Goal: Contribute content: Add original content to the website for others to see

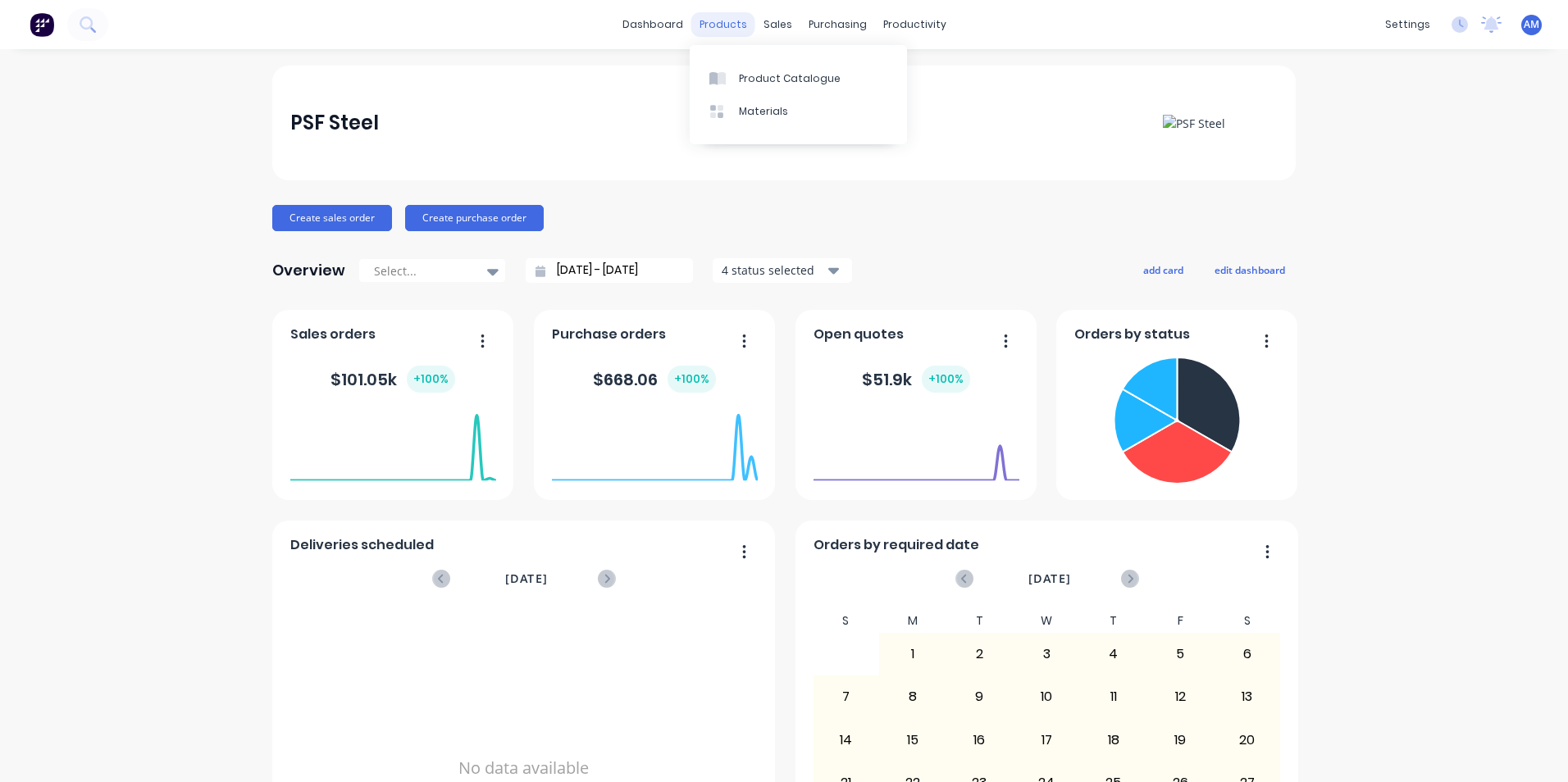
click at [734, 31] on div "products" at bounding box center [724, 25] width 64 height 25
click at [748, 85] on div "Product Catalogue" at bounding box center [790, 78] width 101 height 14
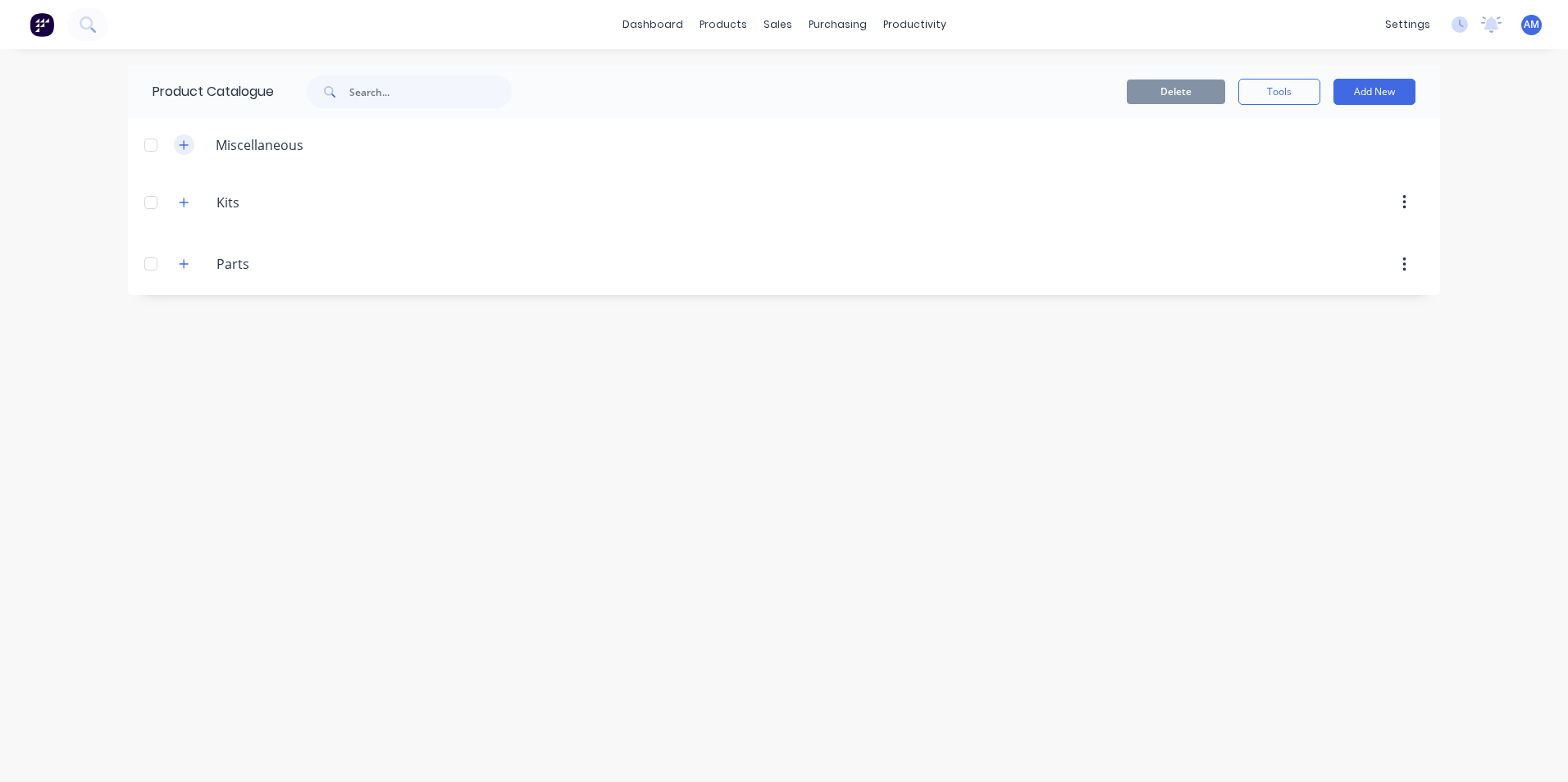
click at [184, 147] on icon "button" at bounding box center [184, 145] width 9 height 9
click at [150, 146] on div at bounding box center [151, 145] width 33 height 33
click at [1378, 90] on button "Add New" at bounding box center [1374, 91] width 82 height 26
click at [1319, 165] on div "Product" at bounding box center [1337, 167] width 126 height 24
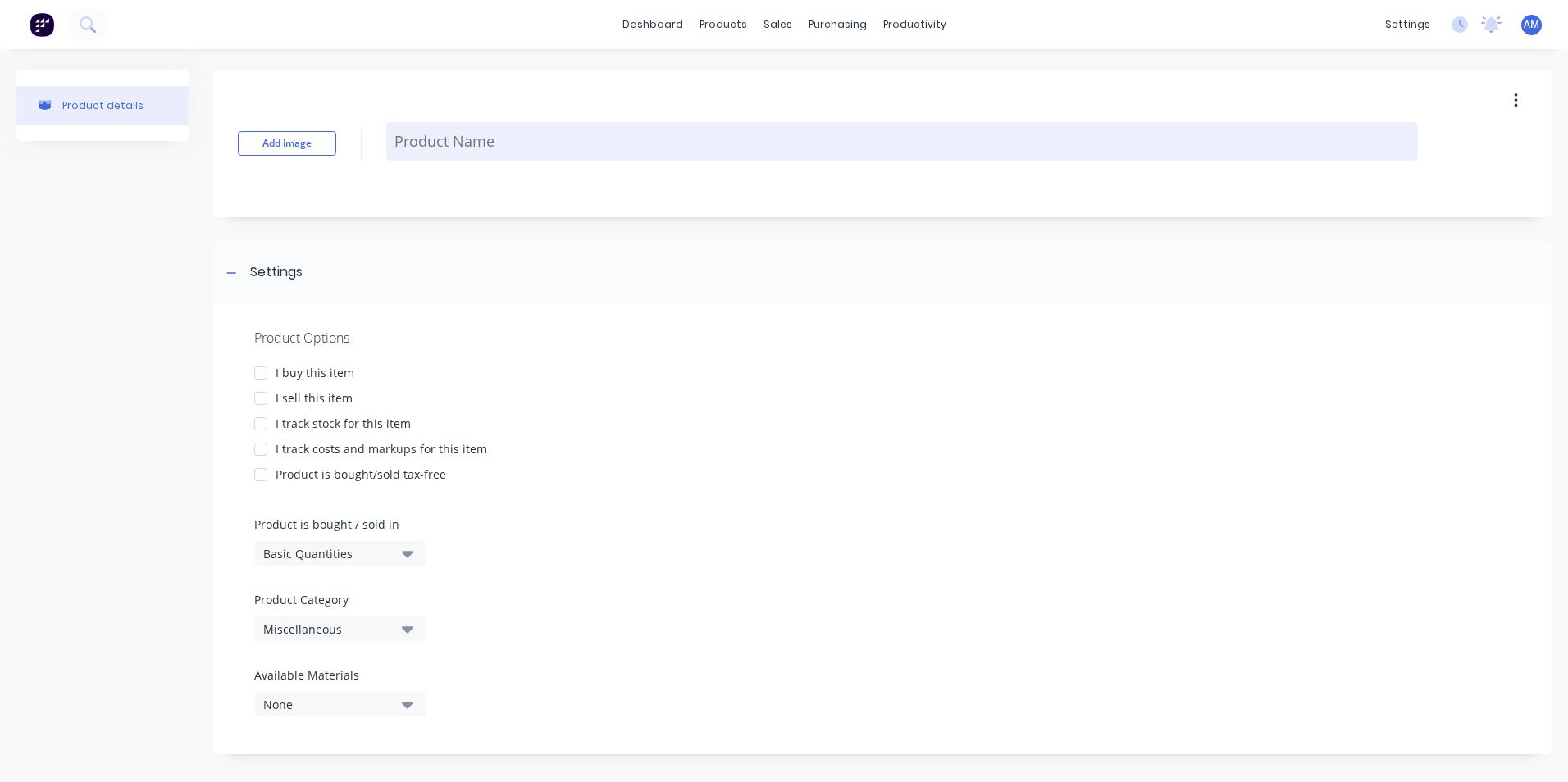
click at [497, 142] on textarea at bounding box center [902, 142] width 1032 height 39
type textarea "x"
type textarea "b"
type textarea "x"
type textarea "ba"
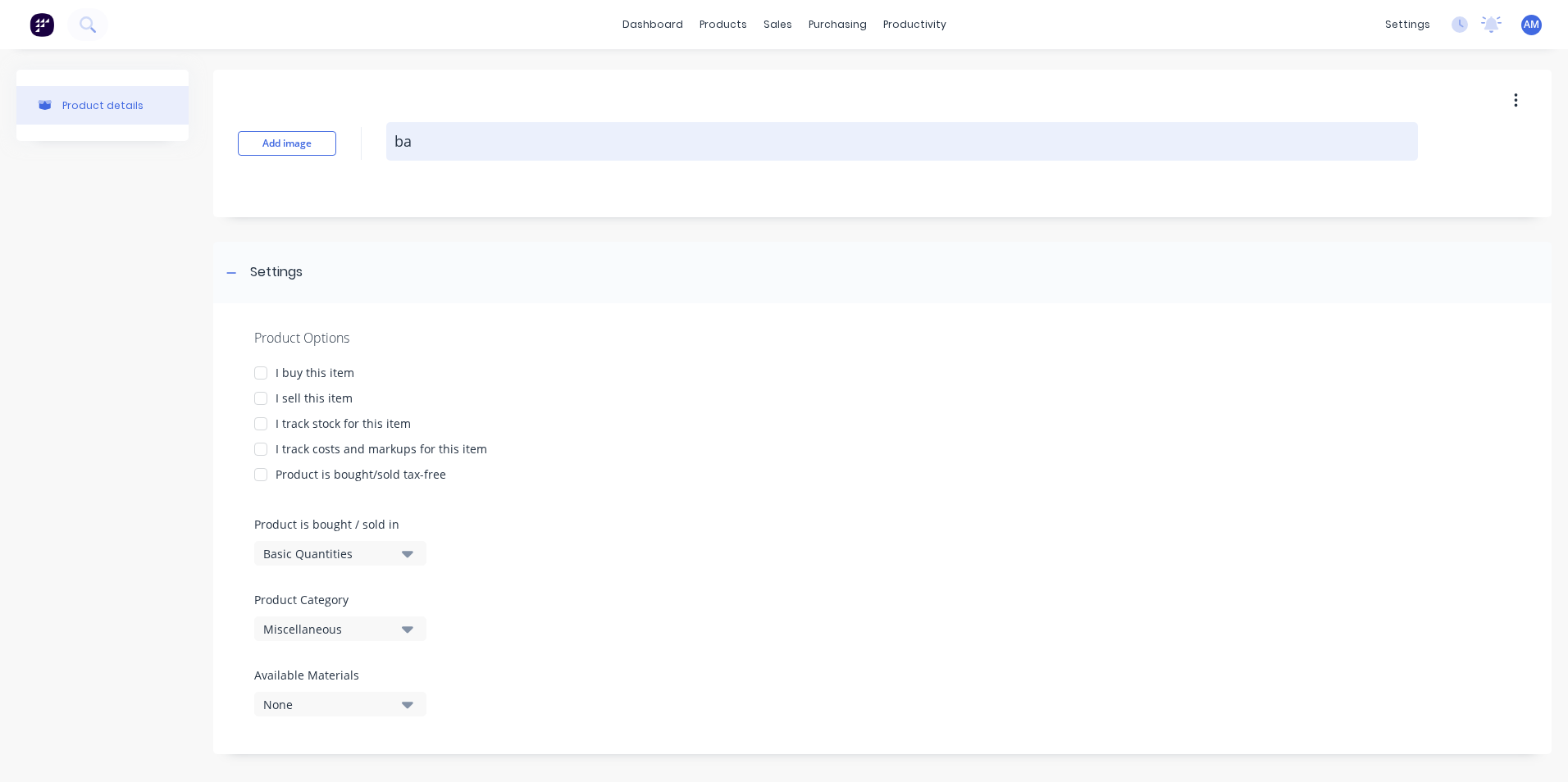
type textarea "x"
type textarea "[MEDICAL_DATA]"
type textarea "x"
type textarea "bal0"
type textarea "x"
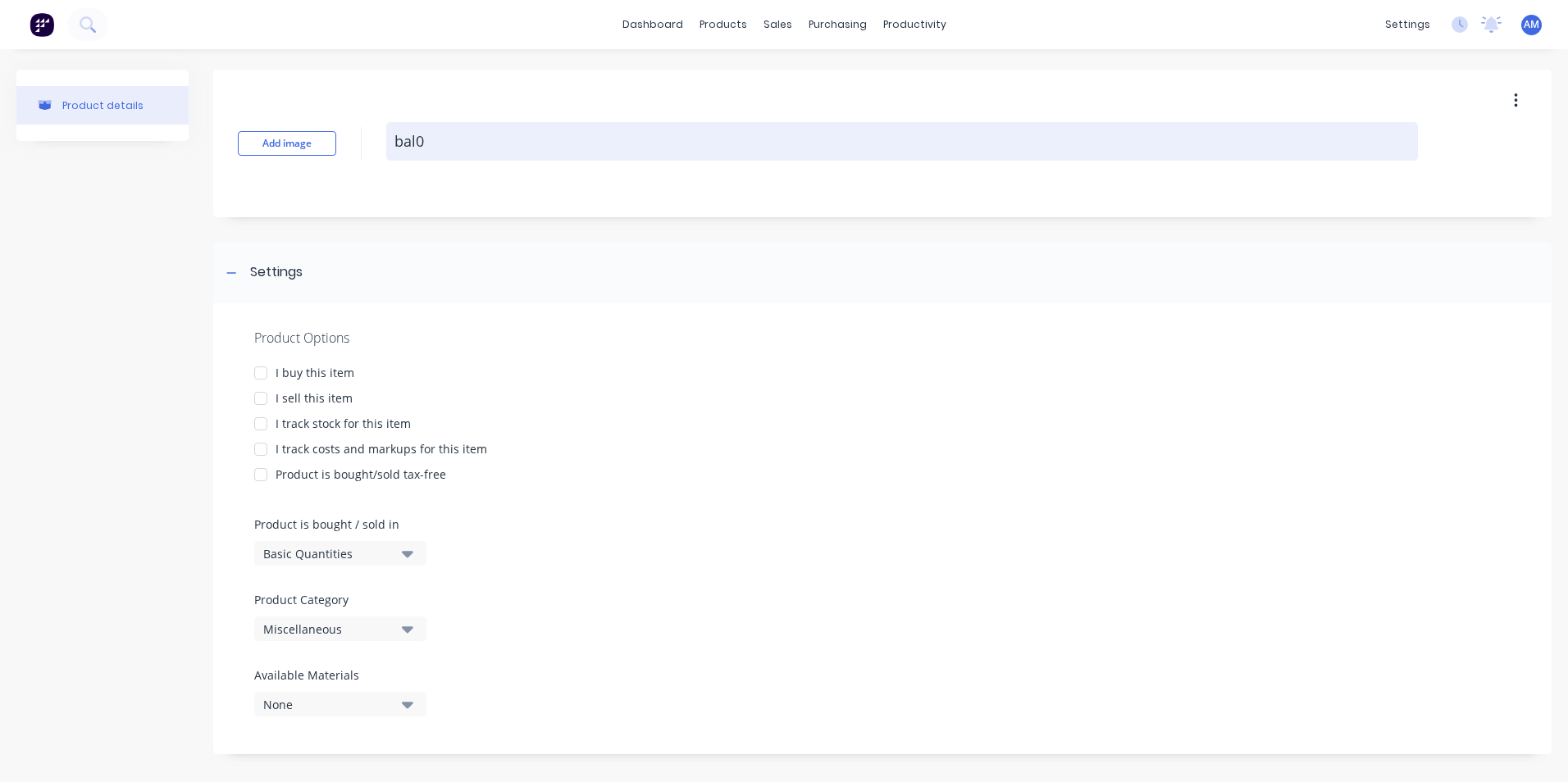
type textarea "bal01"
type textarea "x"
type textarea "bal0"
type textarea "x"
type textarea "[MEDICAL_DATA]"
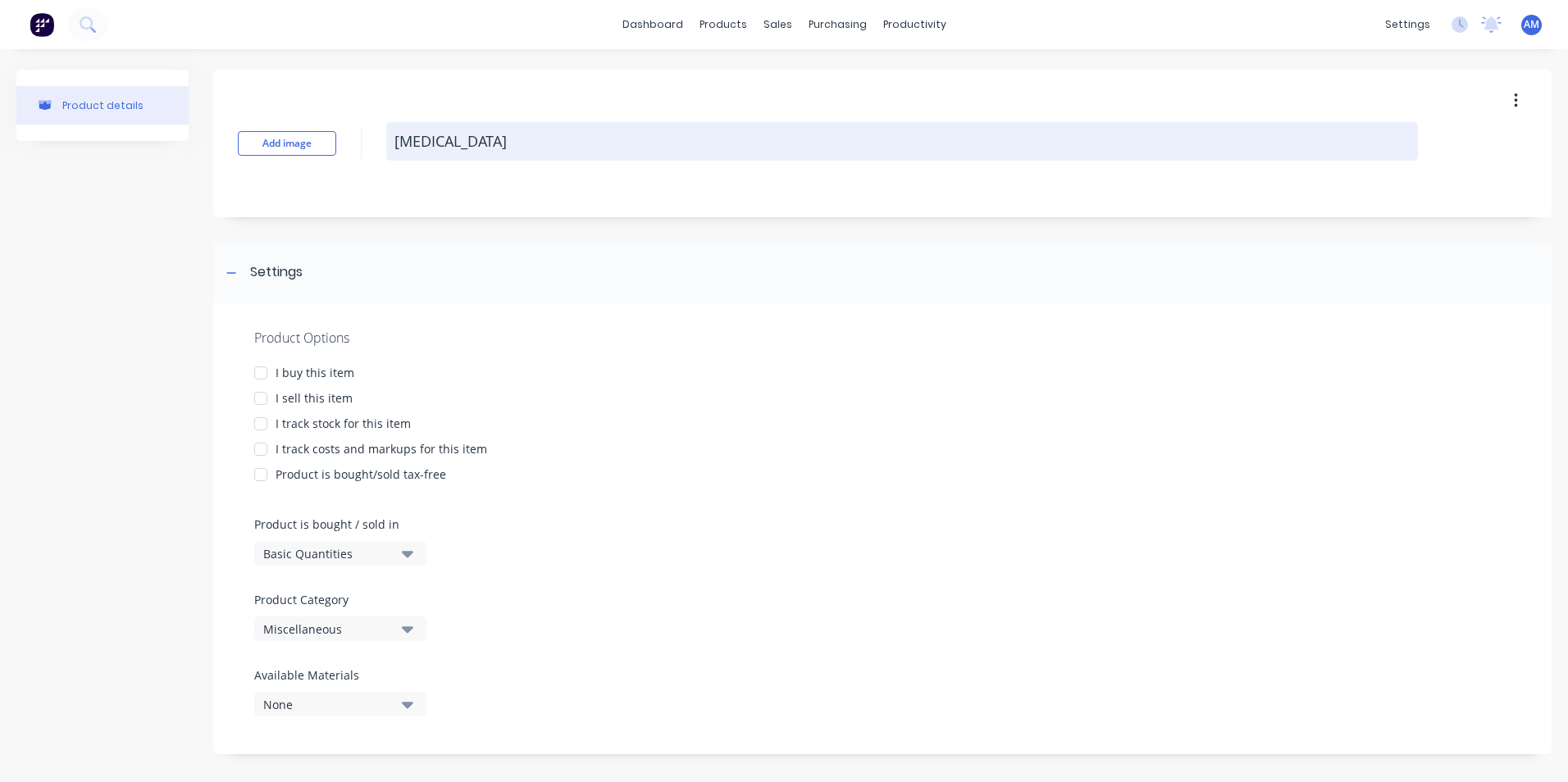
type textarea "x"
type textarea "ba"
type textarea "x"
type textarea "b"
type textarea "x"
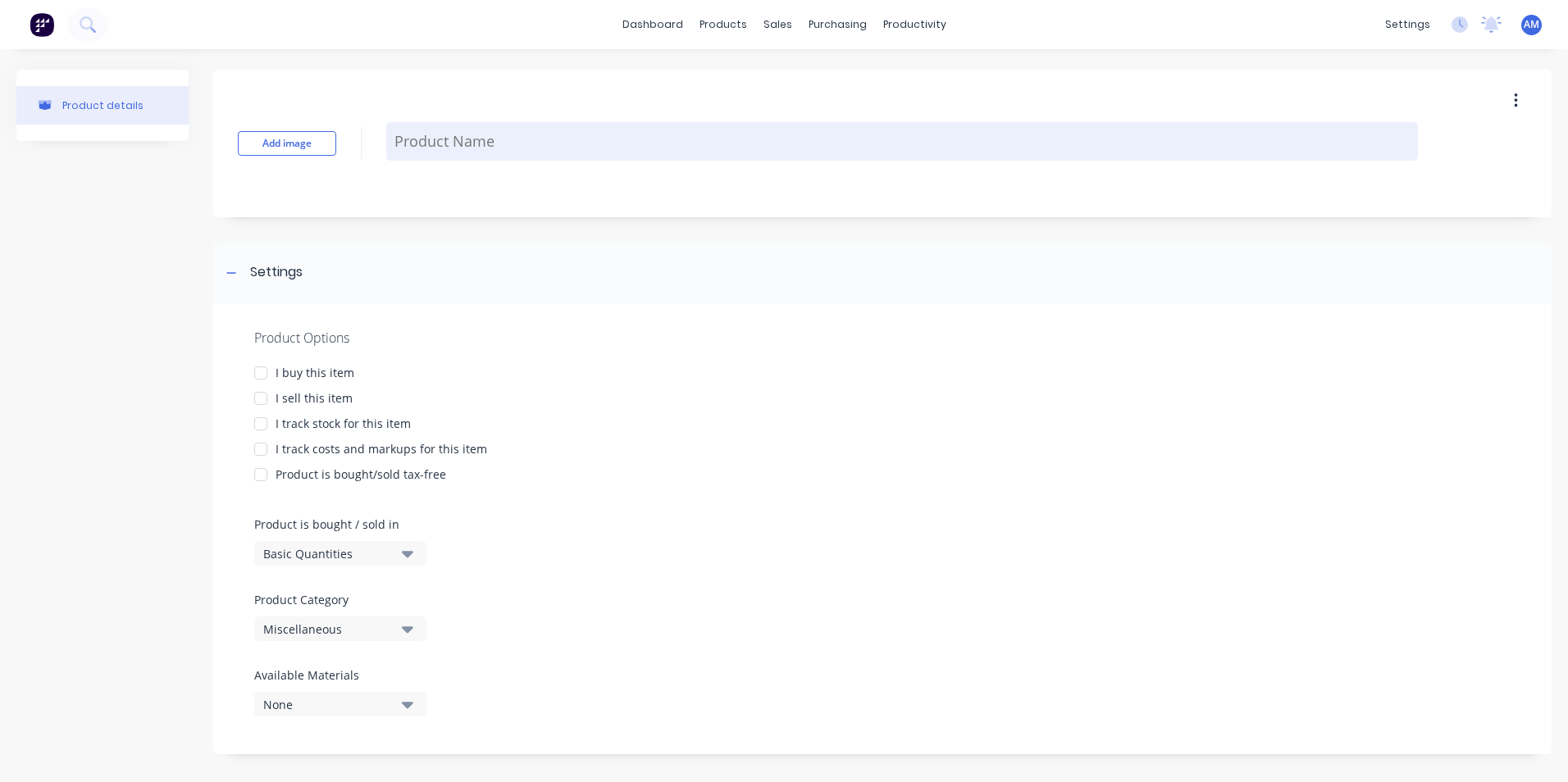
type textarea "x"
type textarea "B"
type textarea "x"
type textarea "BA"
type textarea "x"
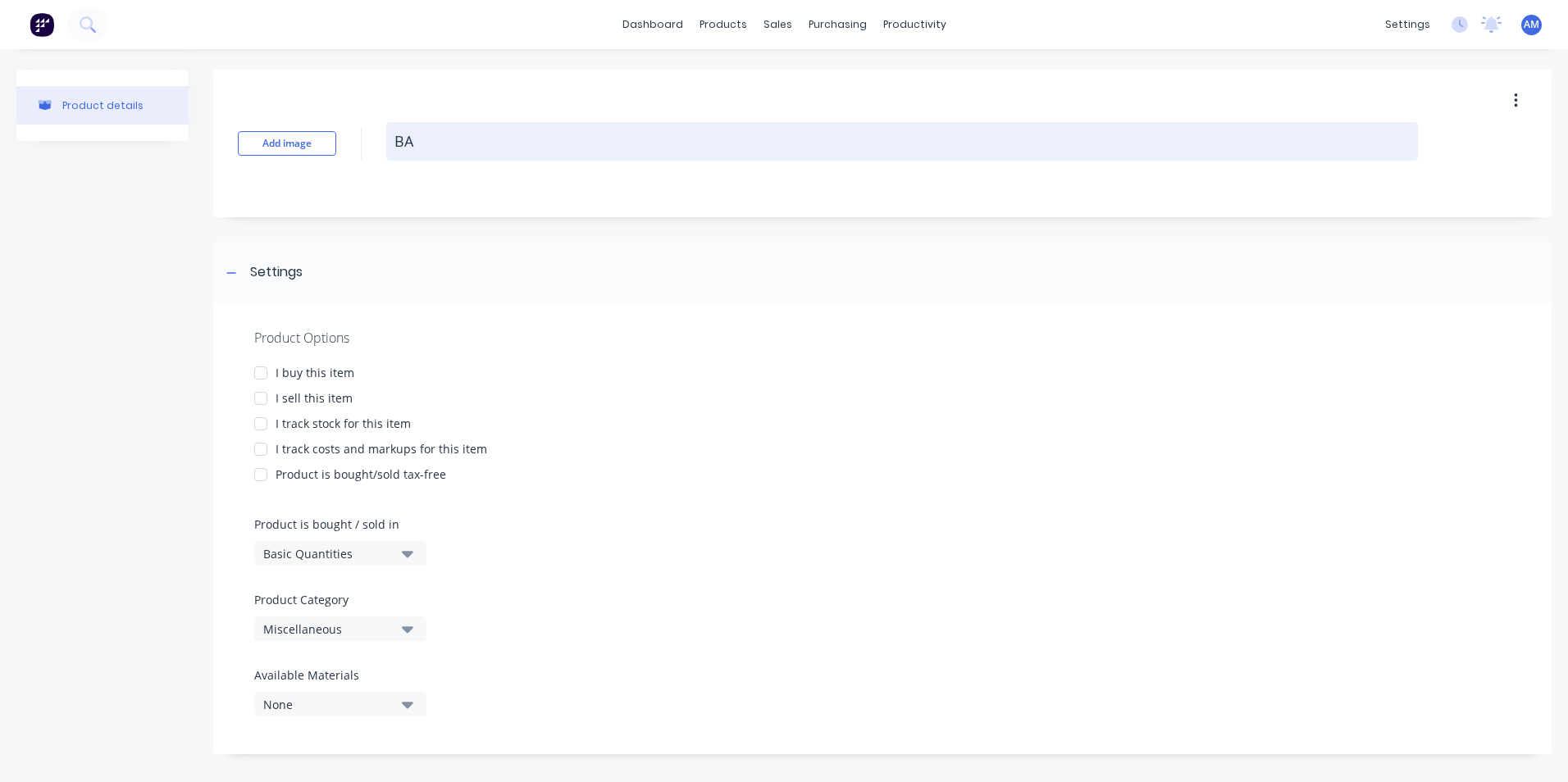
type textarea "[MEDICAL_DATA]"
type textarea "x"
type textarea "BALO"
type textarea "x"
type textarea "BALO1"
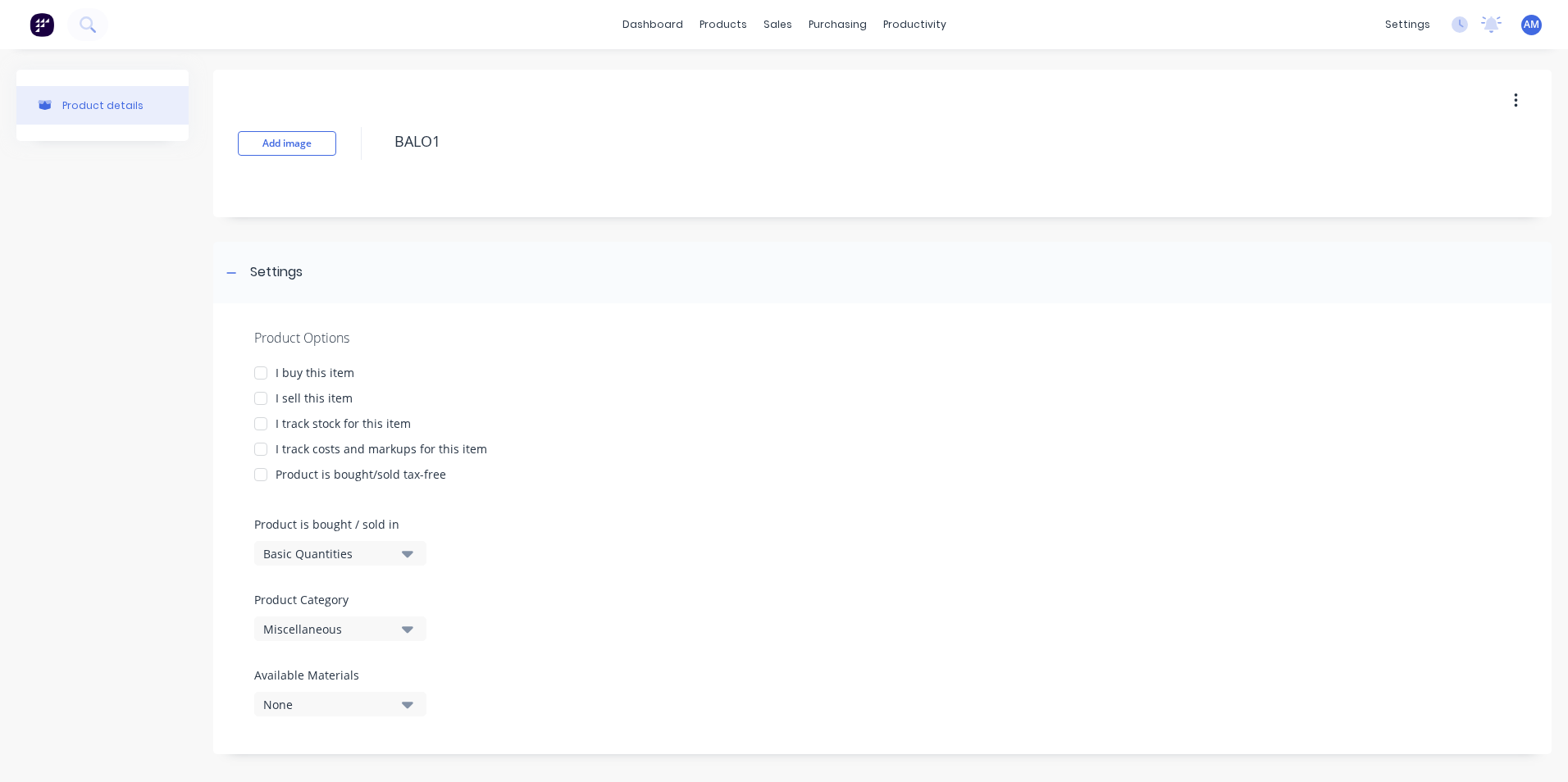
type textarea "x"
type textarea "BALO"
type textarea "x"
type textarea "[MEDICAL_DATA]"
type textarea "x"
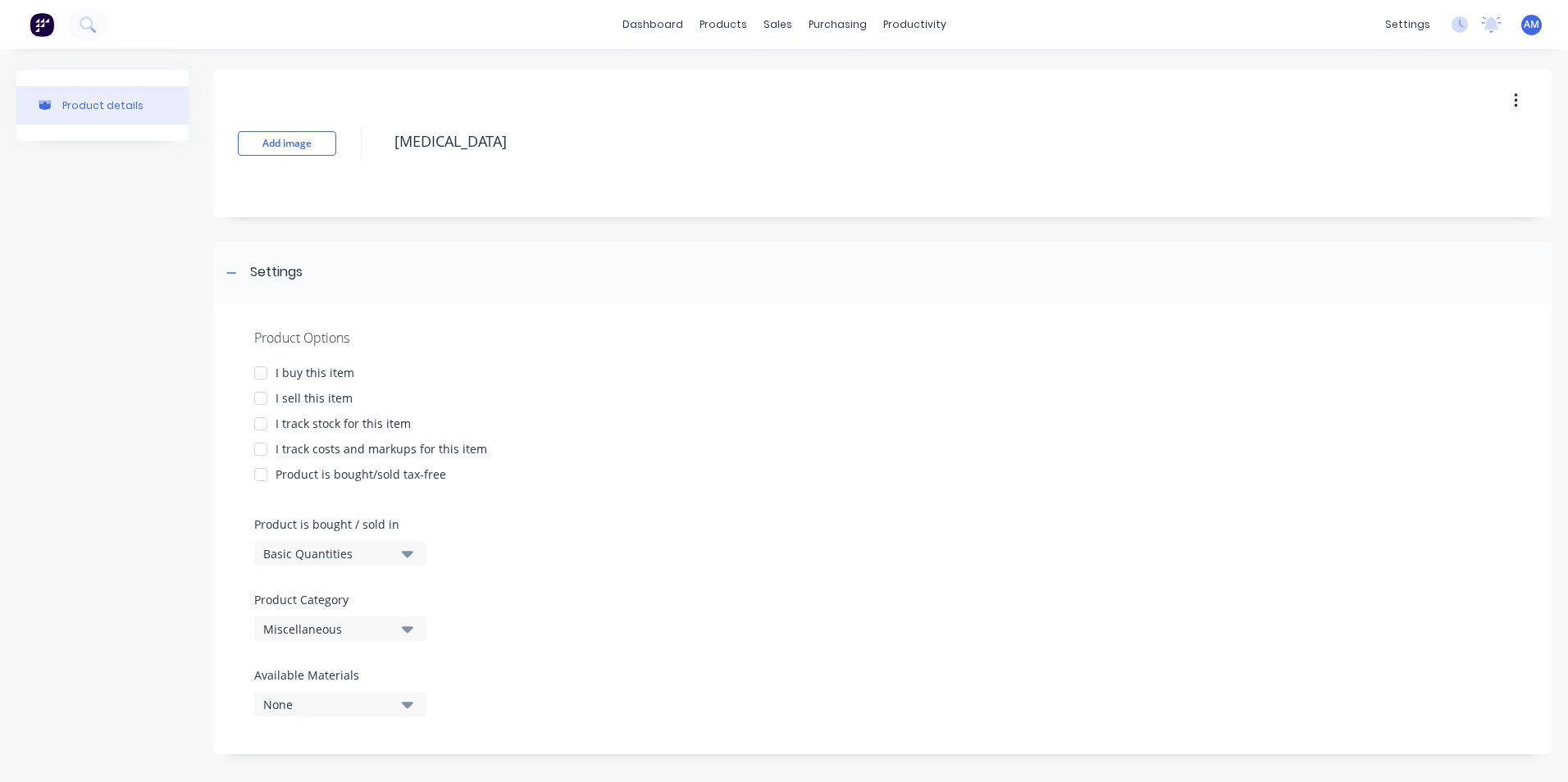
type textarea "BAL0"
type textarea "x"
type textarea "BAL01"
click at [262, 399] on div at bounding box center [260, 398] width 33 height 33
type textarea "x"
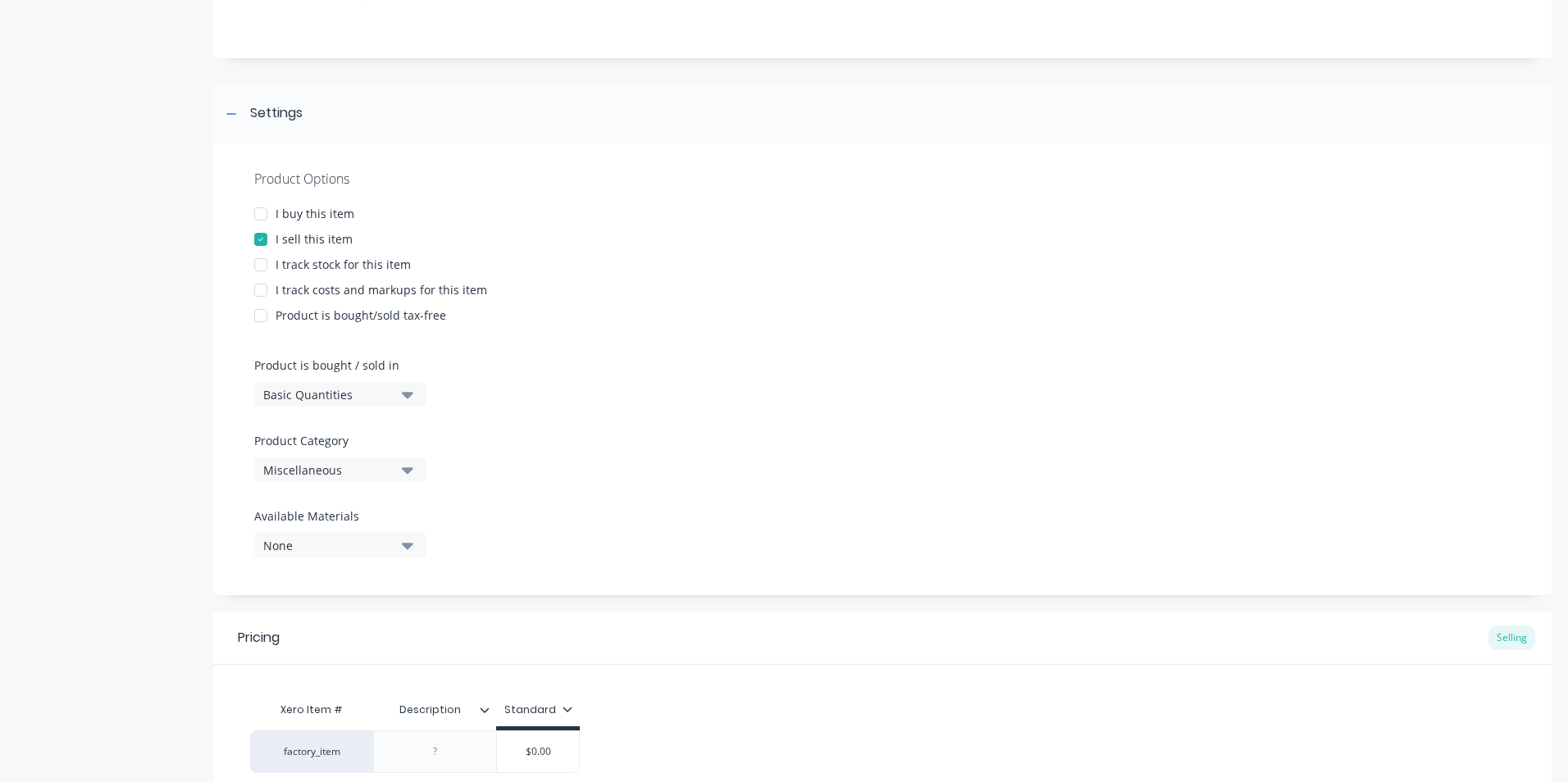
scroll to position [164, 0]
type textarea "BAL01"
type textarea "x"
type textarea "BAL01"
click at [404, 391] on icon "button" at bounding box center [408, 391] width 12 height 7
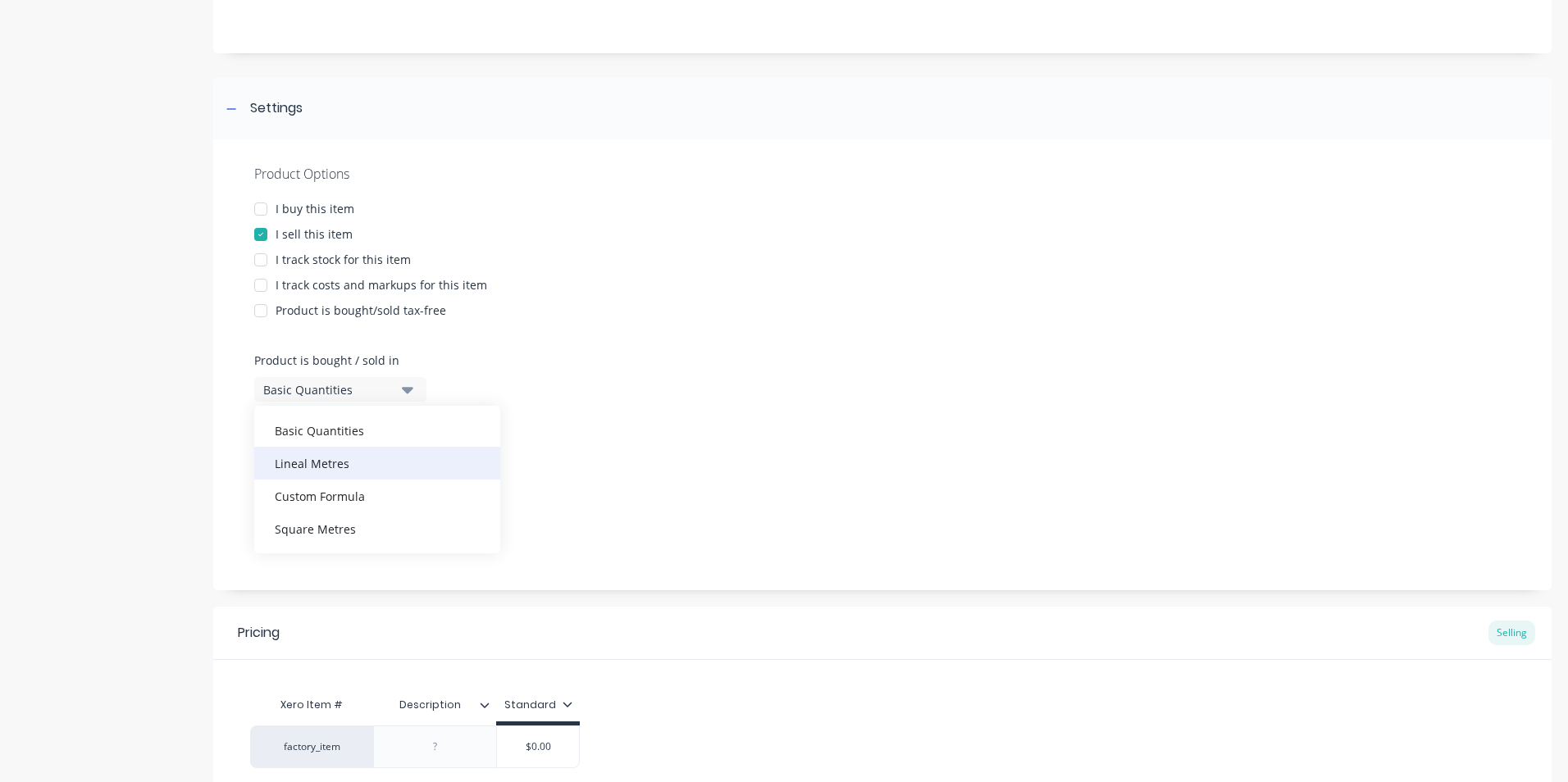
click at [362, 465] on div "Lineal Metres" at bounding box center [377, 463] width 246 height 33
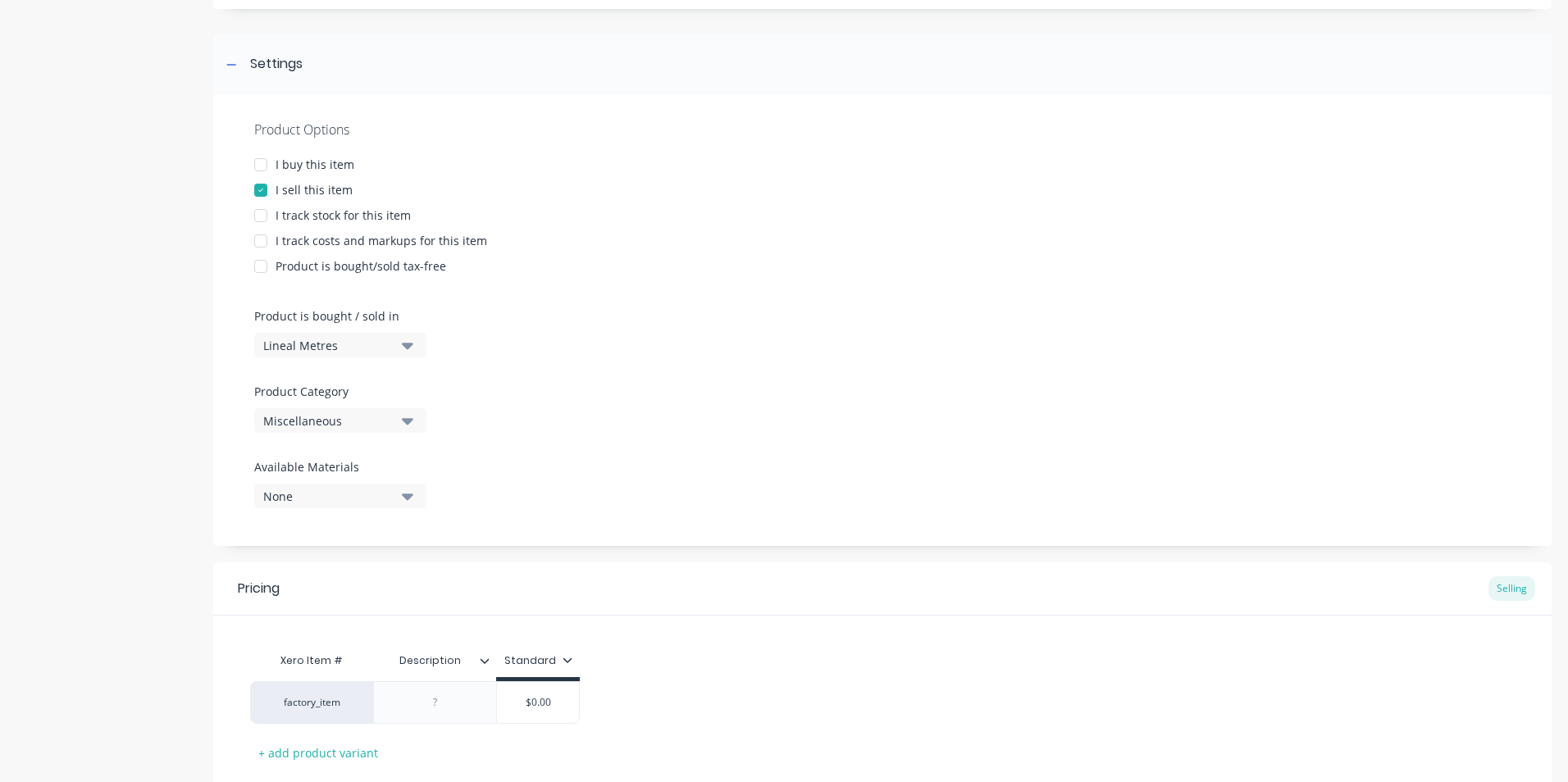
scroll to position [246, 0]
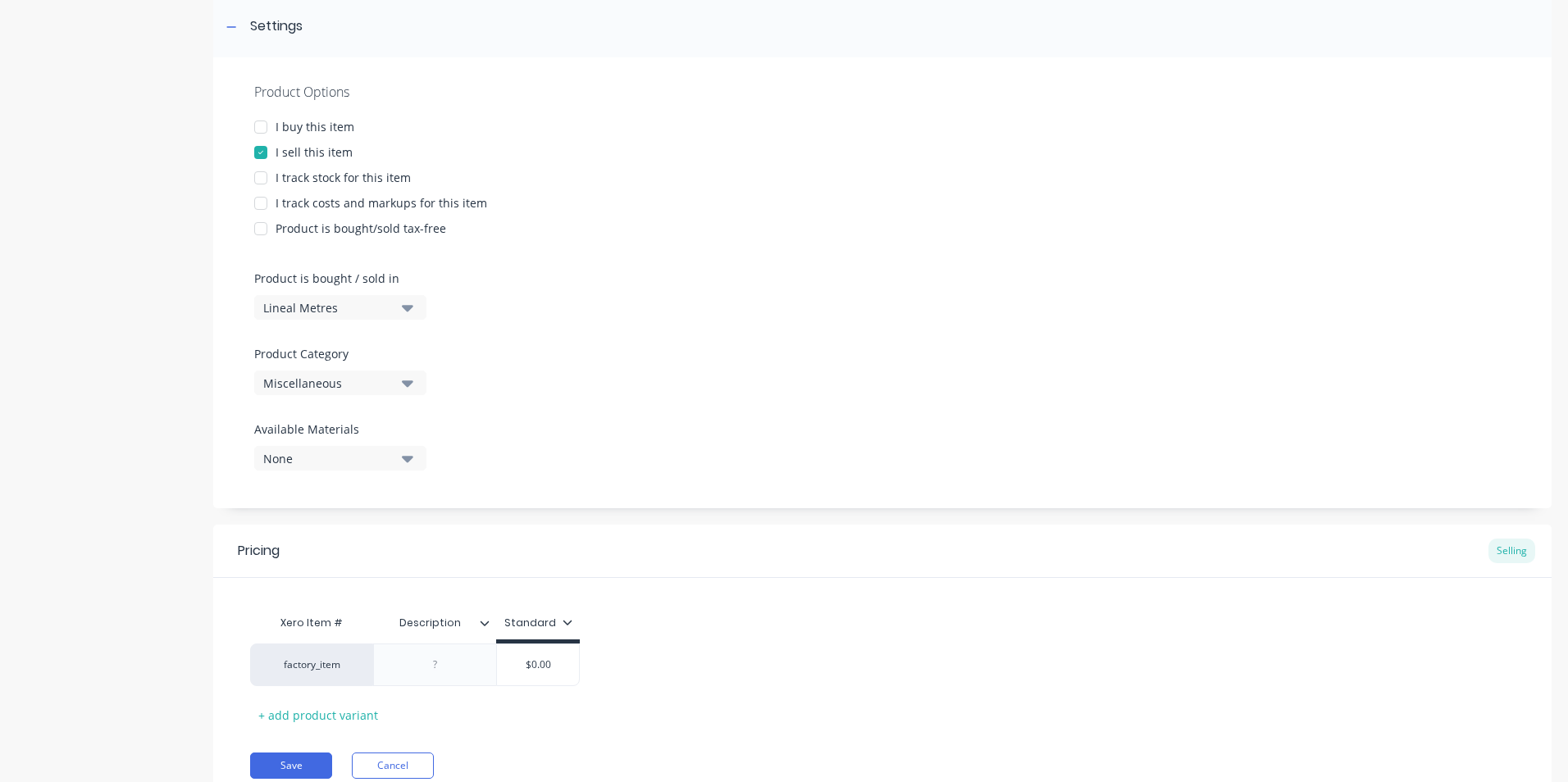
click at [407, 383] on icon "button" at bounding box center [408, 384] width 12 height 7
drag, startPoint x: 331, startPoint y: 383, endPoint x: 651, endPoint y: 320, distance: 326.1
click at [651, 320] on div "Product Options I buy this item I sell this item I track stock for this item I …" at bounding box center [882, 282] width 1339 height 451
drag, startPoint x: 362, startPoint y: 385, endPoint x: 662, endPoint y: 349, distance: 302.2
click at [662, 349] on div "Product Options I buy this item I sell this item I track stock for this item I …" at bounding box center [882, 282] width 1339 height 451
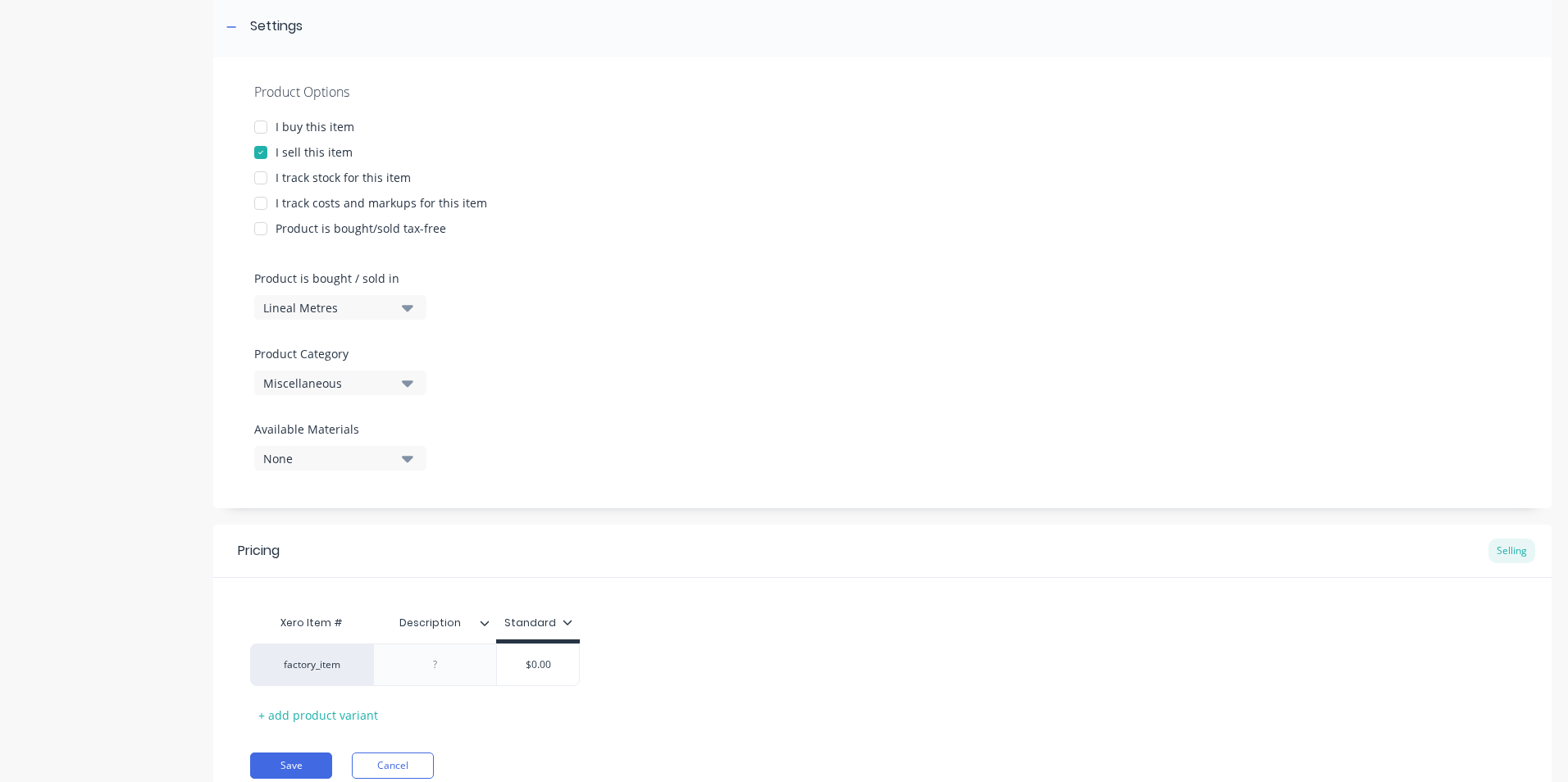
click at [410, 458] on icon "button" at bounding box center [408, 459] width 12 height 7
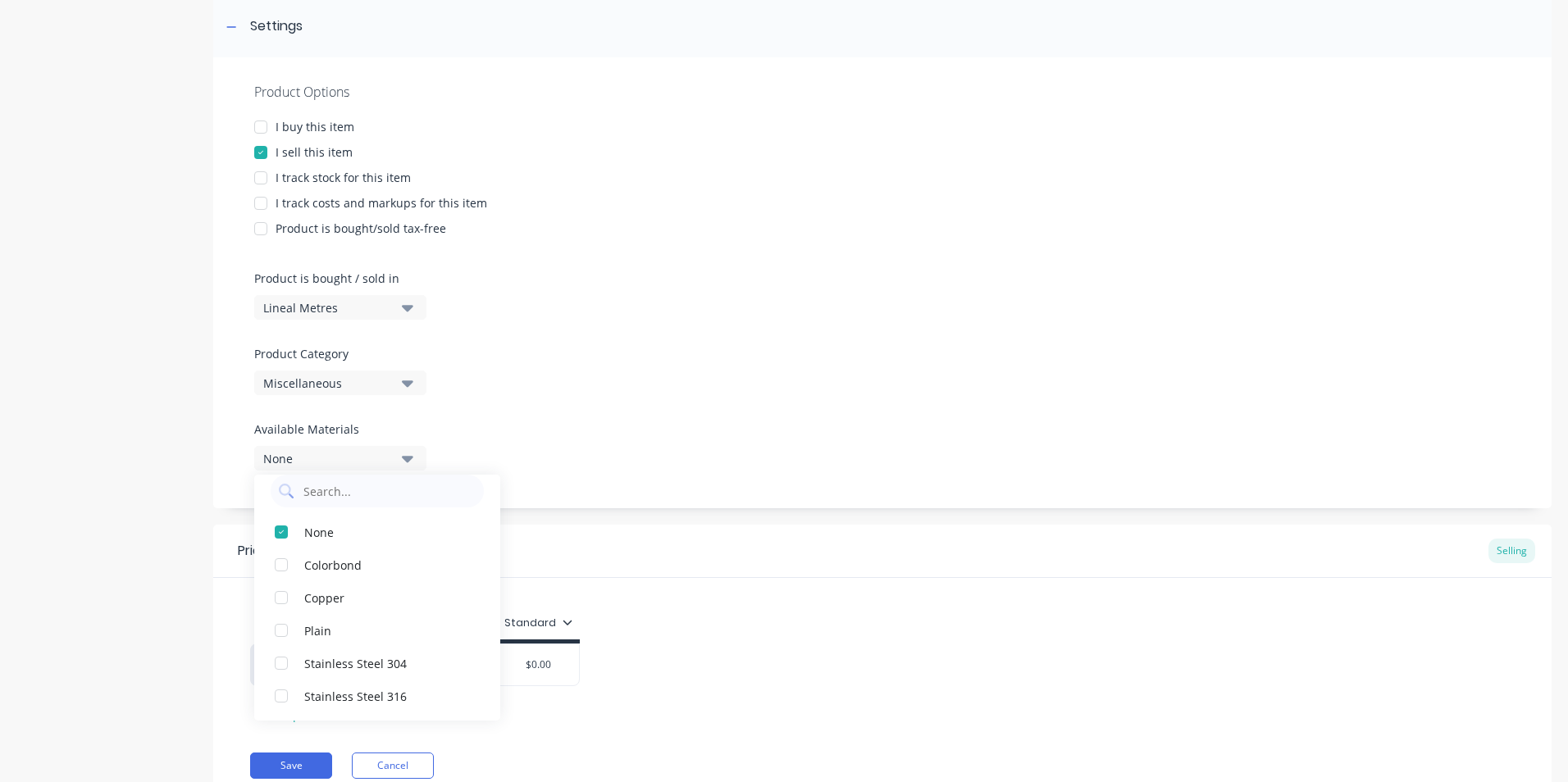
scroll to position [0, 0]
click at [594, 372] on div "Product Options I buy this item I sell this item I track stock for this item I …" at bounding box center [882, 282] width 1339 height 451
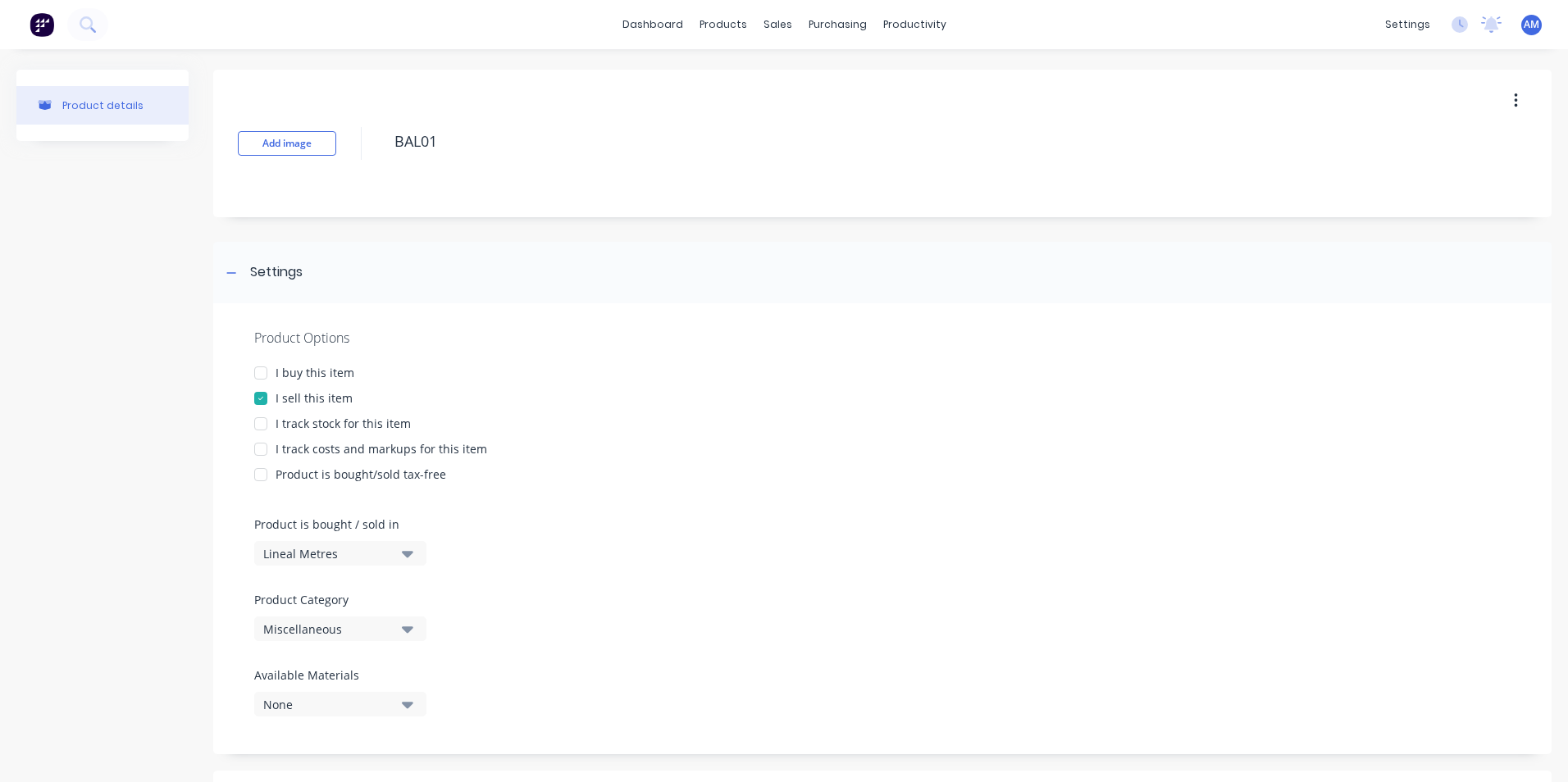
click at [92, 107] on div "Product details" at bounding box center [103, 105] width 81 height 13
drag, startPoint x: 1503, startPoint y: 101, endPoint x: 992, endPoint y: 360, distance: 572.9
click at [992, 360] on div "Product Options I buy this item I sell this item I track stock for this item I …" at bounding box center [882, 528] width 1339 height 451
click at [1500, 98] on button "button" at bounding box center [1516, 101] width 39 height 30
click at [766, 360] on div "Product Options I buy this item I sell this item I track stock for this item I …" at bounding box center [882, 528] width 1339 height 451
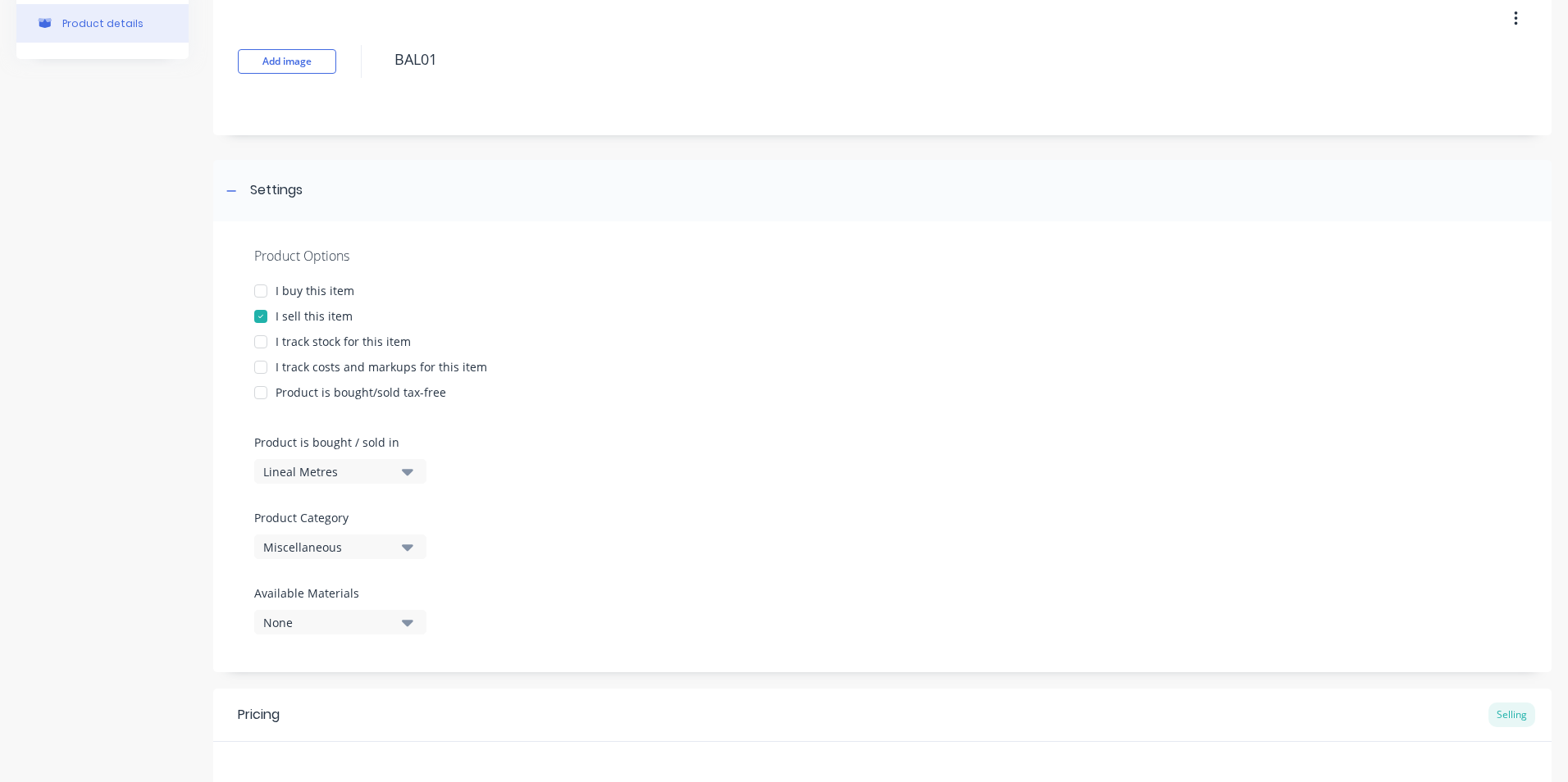
scroll to position [164, 0]
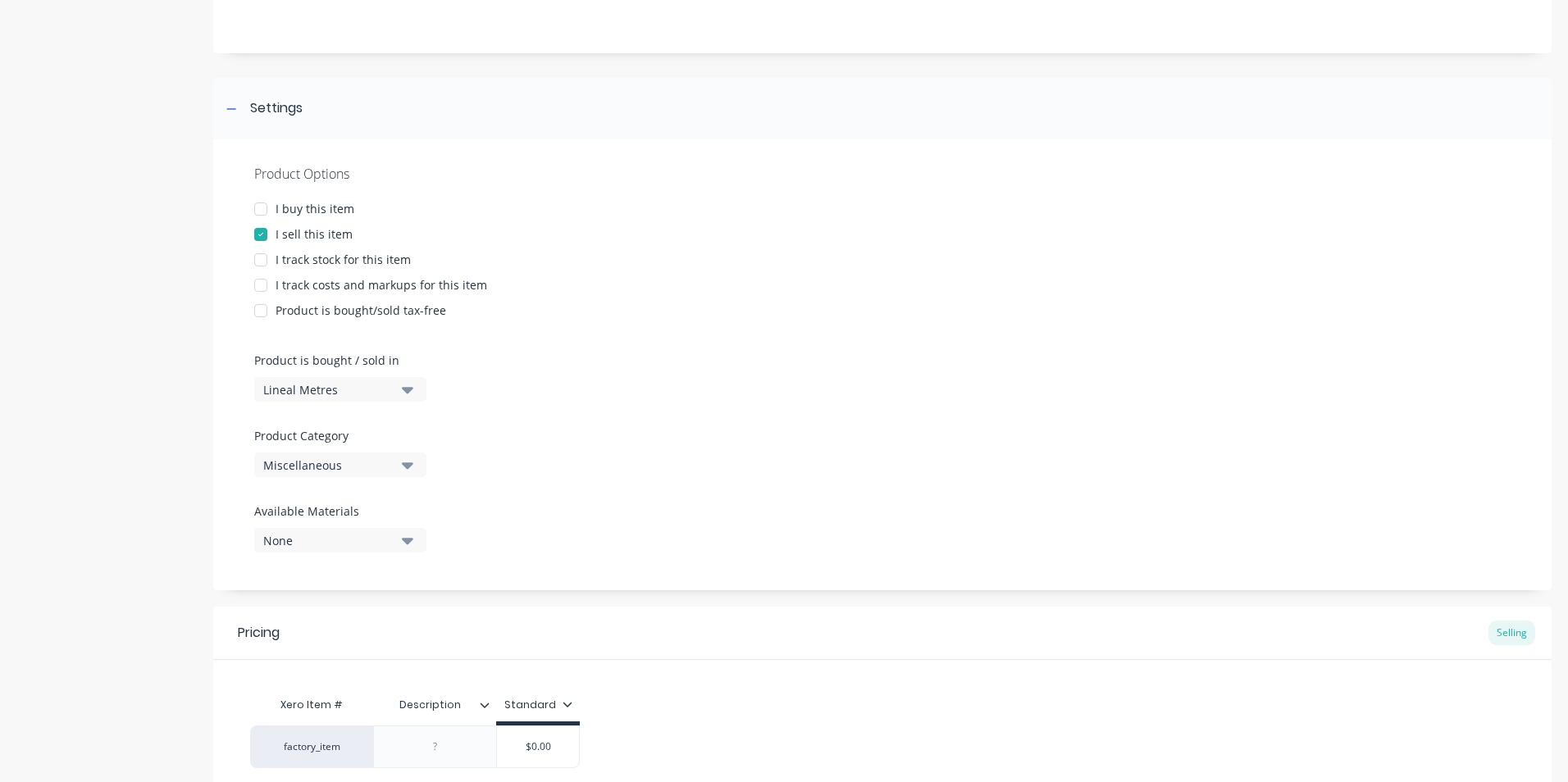
click at [380, 467] on div "Miscellaneous" at bounding box center [328, 465] width 131 height 17
click at [331, 443] on label "Product Category" at bounding box center [337, 435] width 164 height 17
click at [577, 424] on div at bounding box center [883, 421] width 1257 height 13
drag, startPoint x: 312, startPoint y: 438, endPoint x: 809, endPoint y: 393, distance: 499.0
click at [809, 393] on div "Product Options I buy this item I sell this item I track stock for this item I …" at bounding box center [882, 364] width 1339 height 451
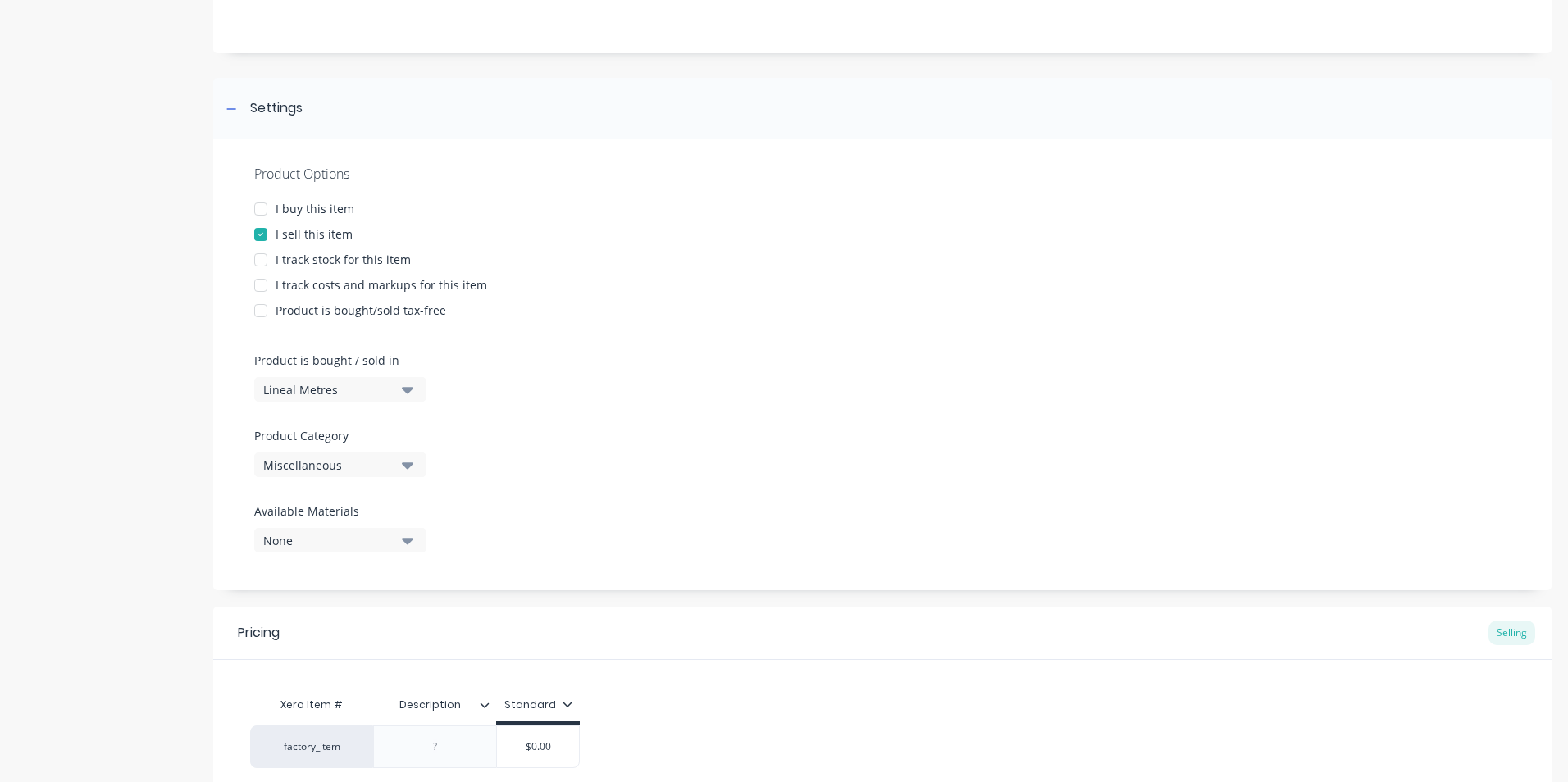
click at [407, 467] on icon "button" at bounding box center [408, 466] width 12 height 7
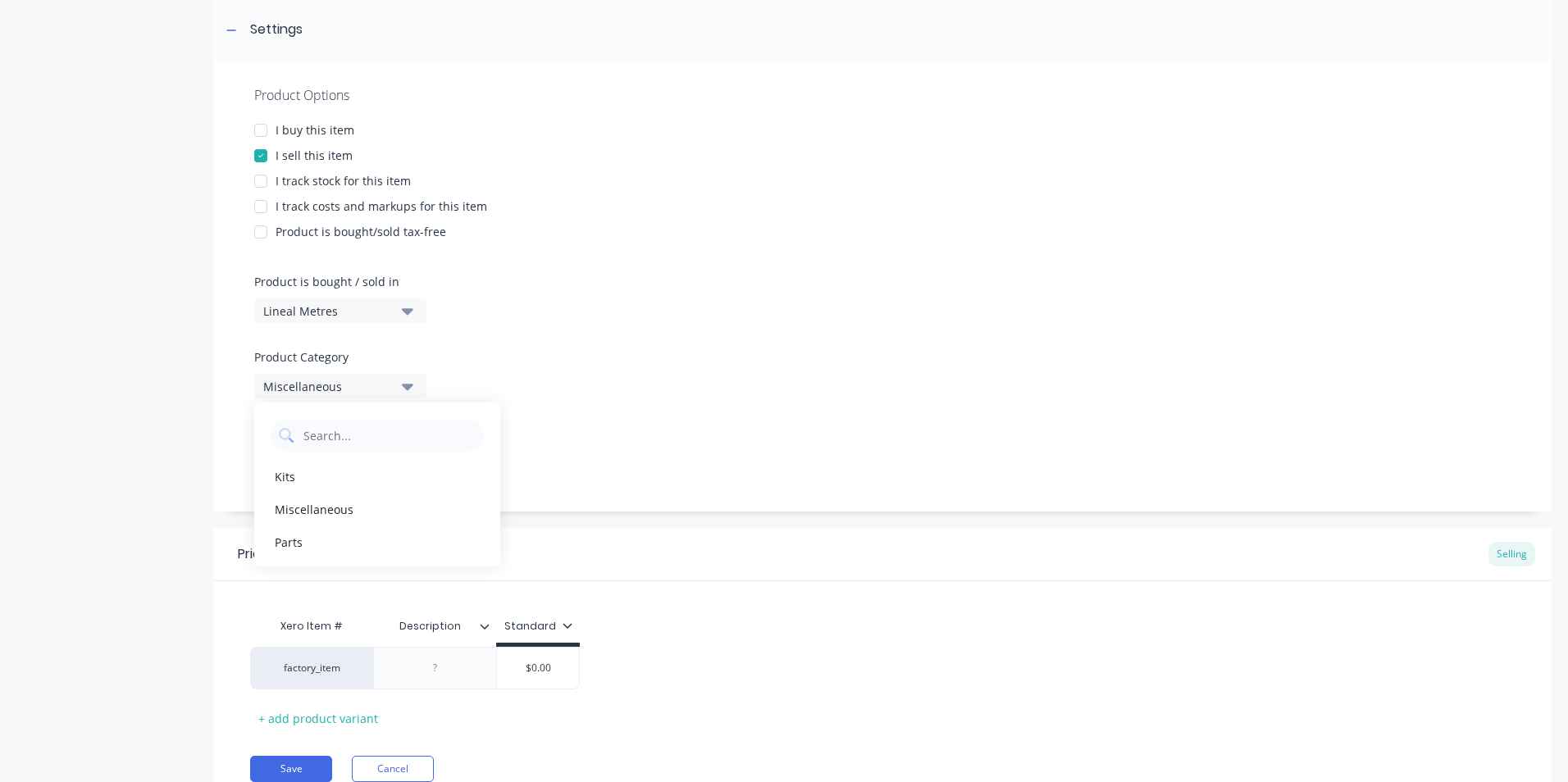
scroll to position [312, 0]
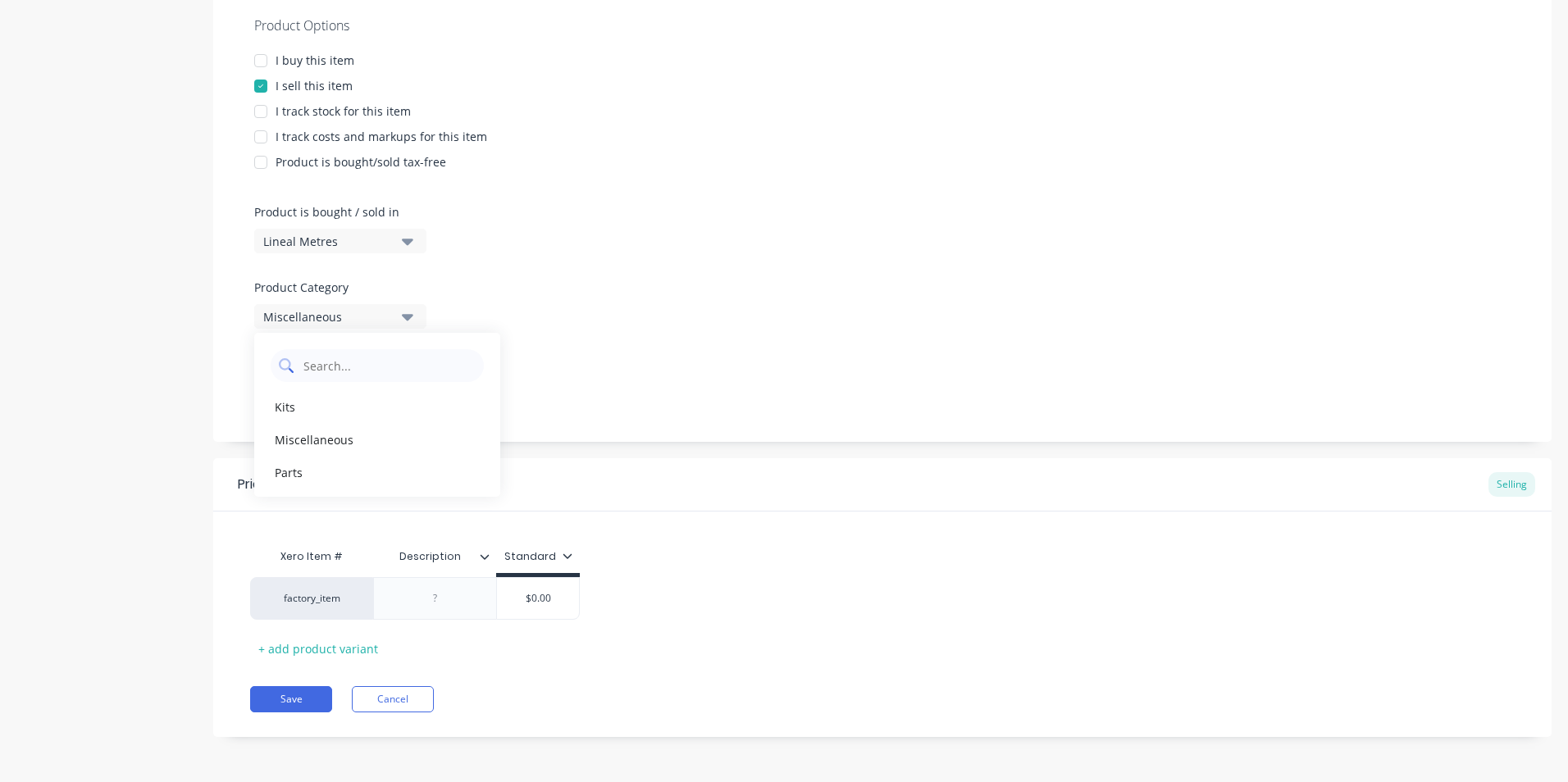
click at [402, 369] on Category "text" at bounding box center [389, 365] width 174 height 33
click at [569, 308] on div "Product Options I buy this item I sell this item I track stock for this item I …" at bounding box center [882, 216] width 1339 height 451
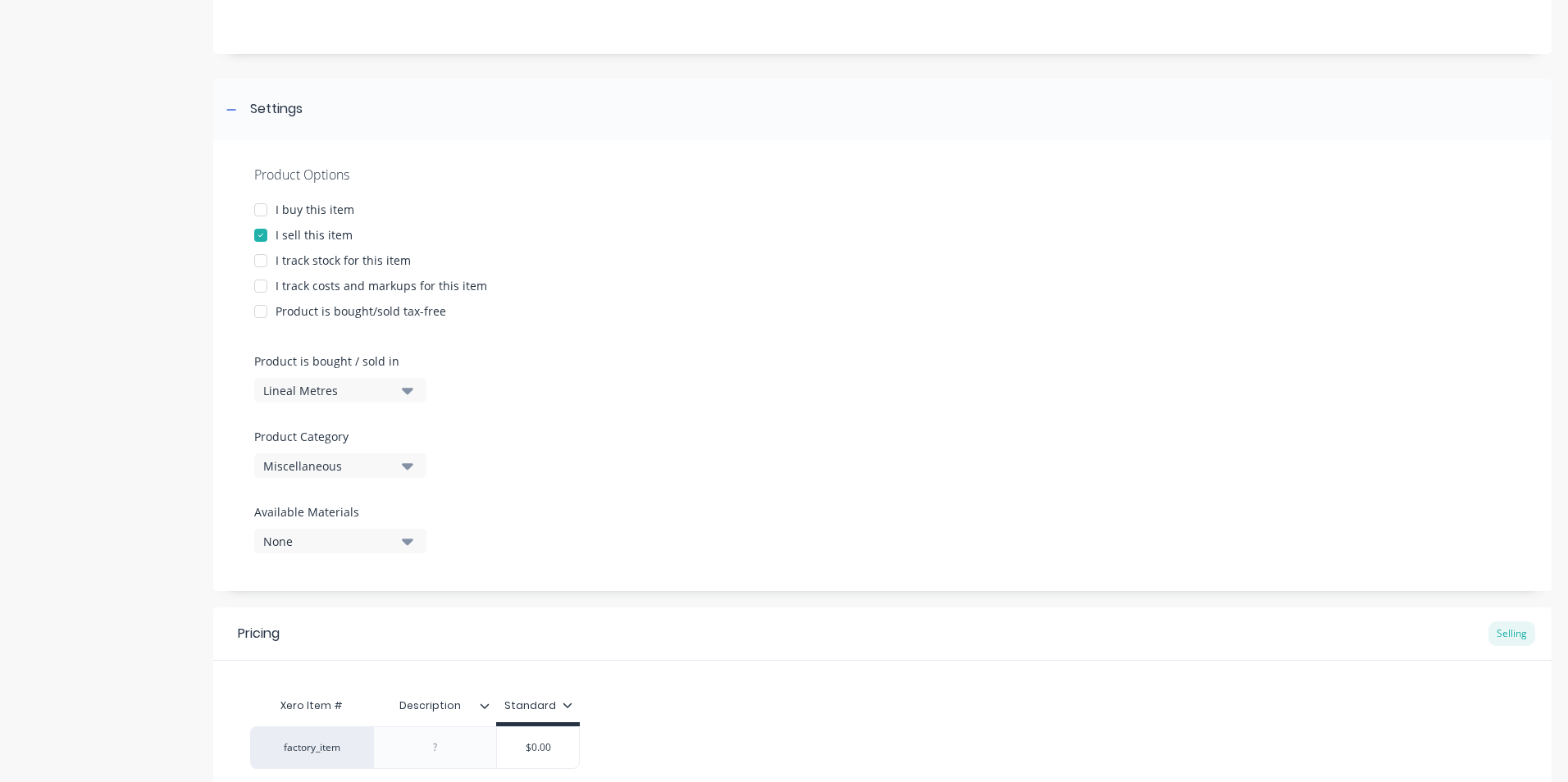
scroll to position [164, 0]
drag, startPoint x: 312, startPoint y: 537, endPoint x: 753, endPoint y: 485, distance: 444.1
click at [753, 485] on div "Product Options I buy this item I sell this item I track stock for this item I …" at bounding box center [882, 364] width 1339 height 451
drag, startPoint x: 370, startPoint y: 468, endPoint x: 791, endPoint y: 407, distance: 425.4
click at [791, 407] on div "Product Options I buy this item I sell this item I track stock for this item I …" at bounding box center [882, 364] width 1339 height 451
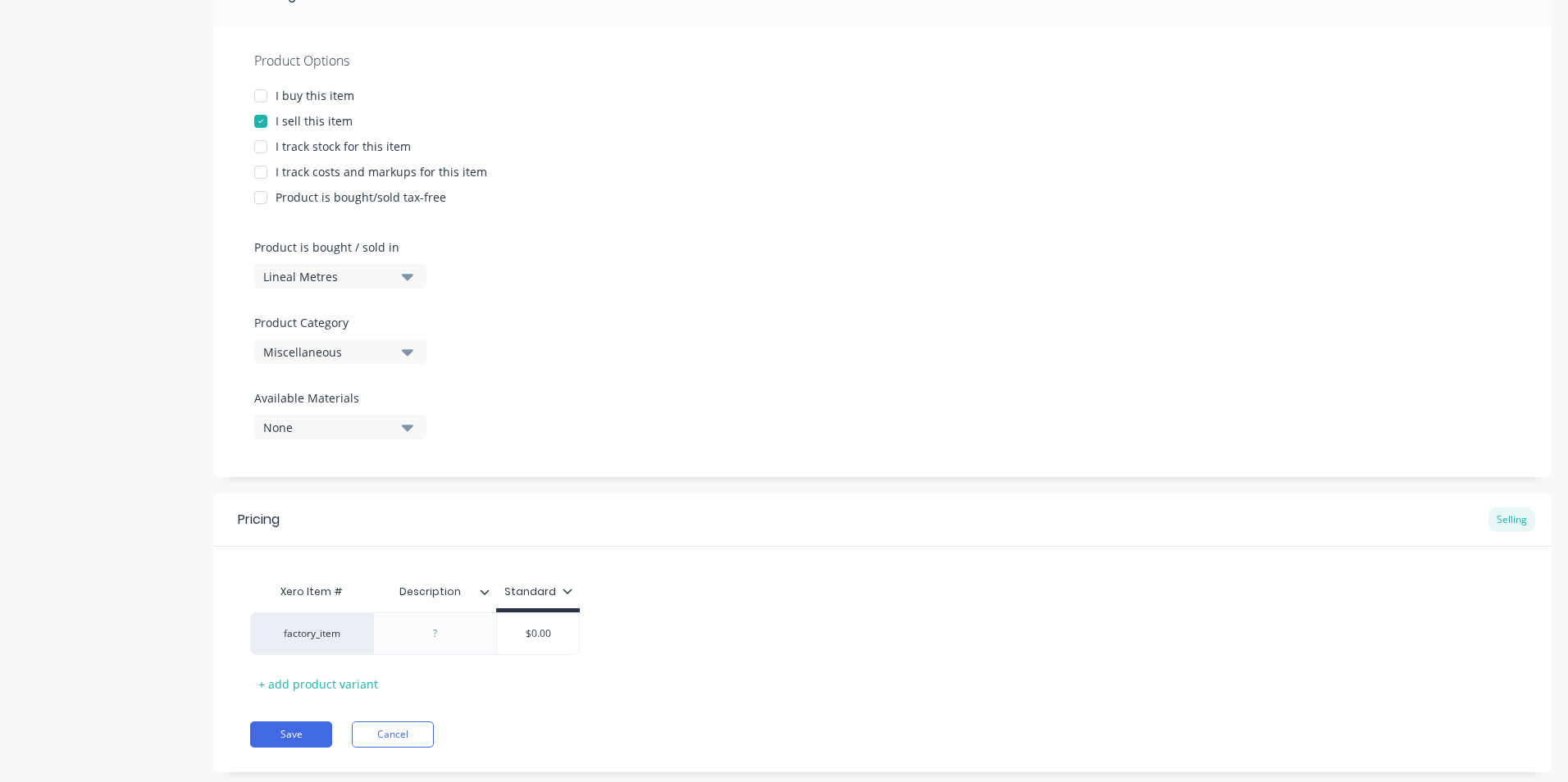
scroll to position [312, 0]
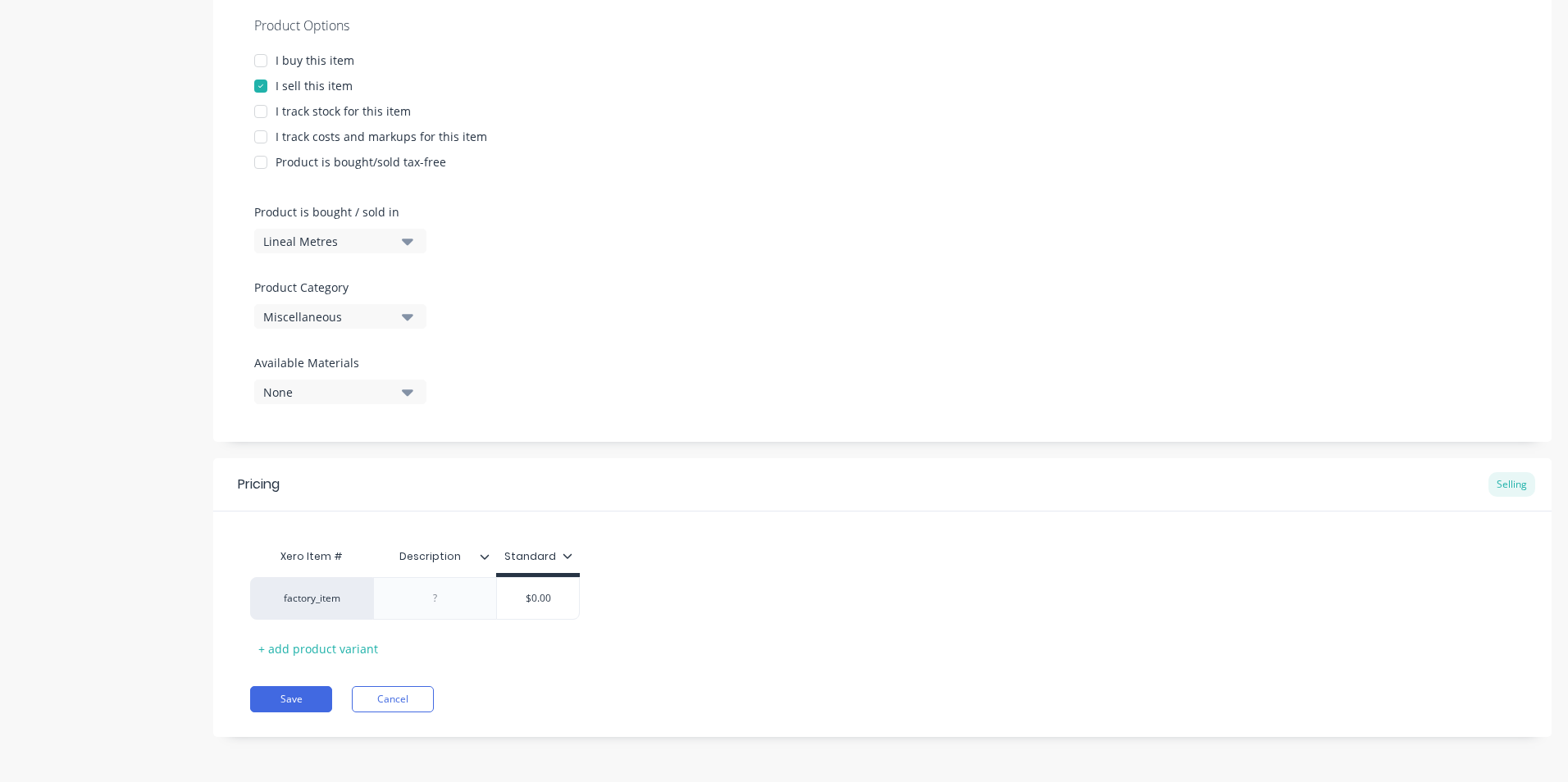
click at [488, 561] on div at bounding box center [491, 556] width 10 height 14
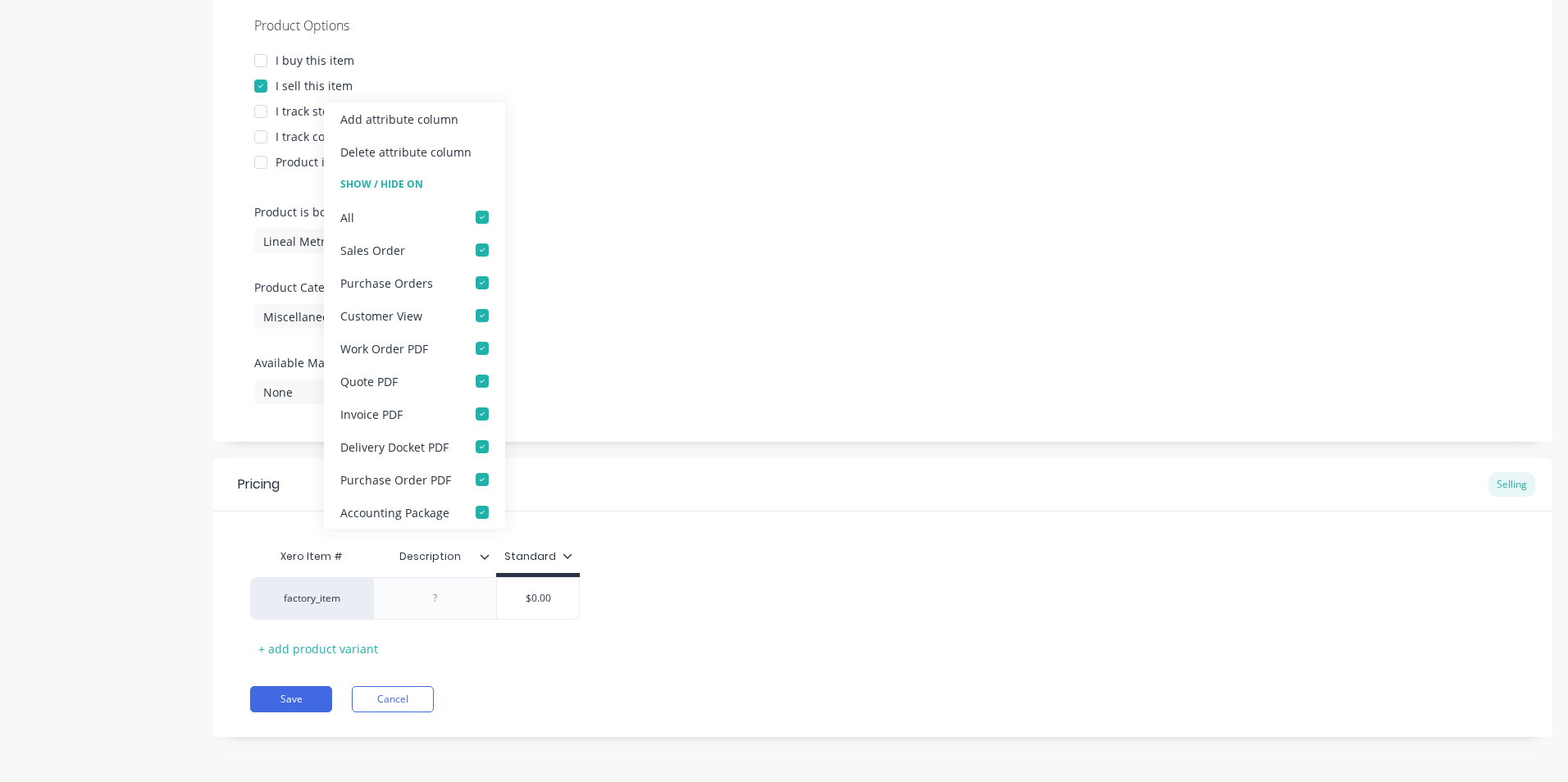
type textarea "x"
click at [773, 527] on div "Xero Item # Description Standard factory_item $0.00 + add product variant" at bounding box center [882, 586] width 1339 height 150
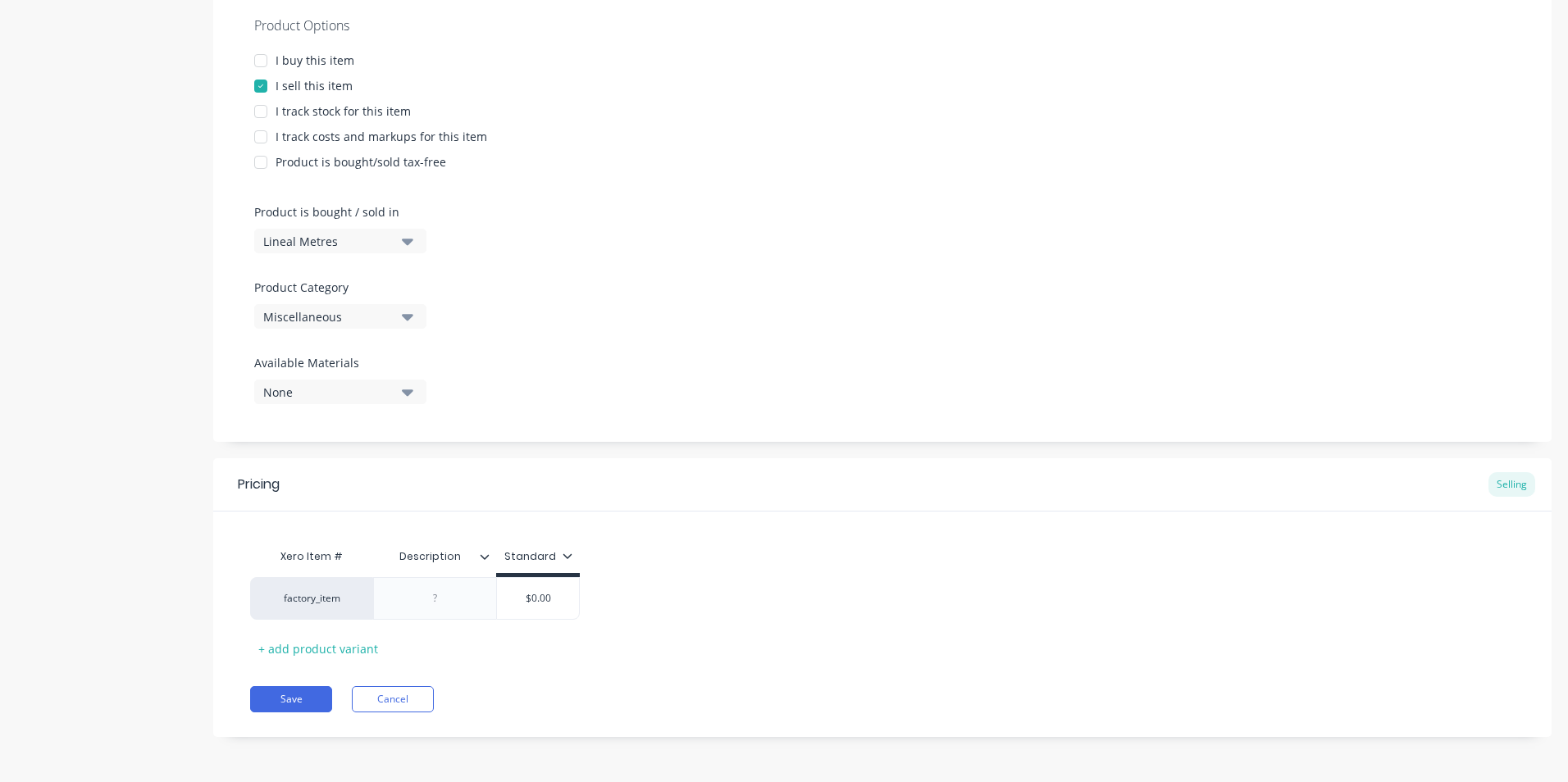
scroll to position [0, 0]
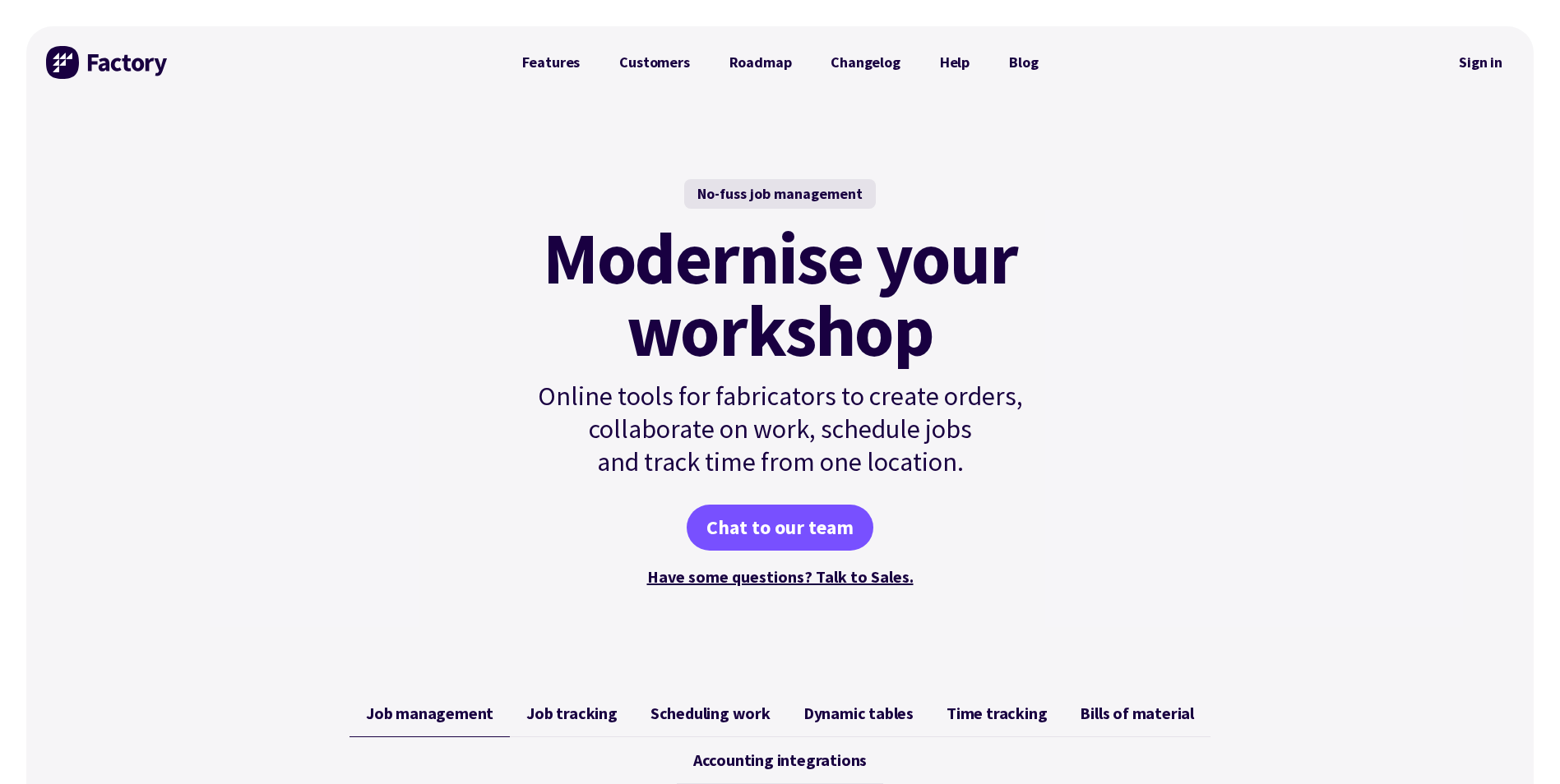
click at [77, 68] on img at bounding box center [107, 62] width 123 height 33
click at [561, 68] on link "Features" at bounding box center [551, 62] width 98 height 33
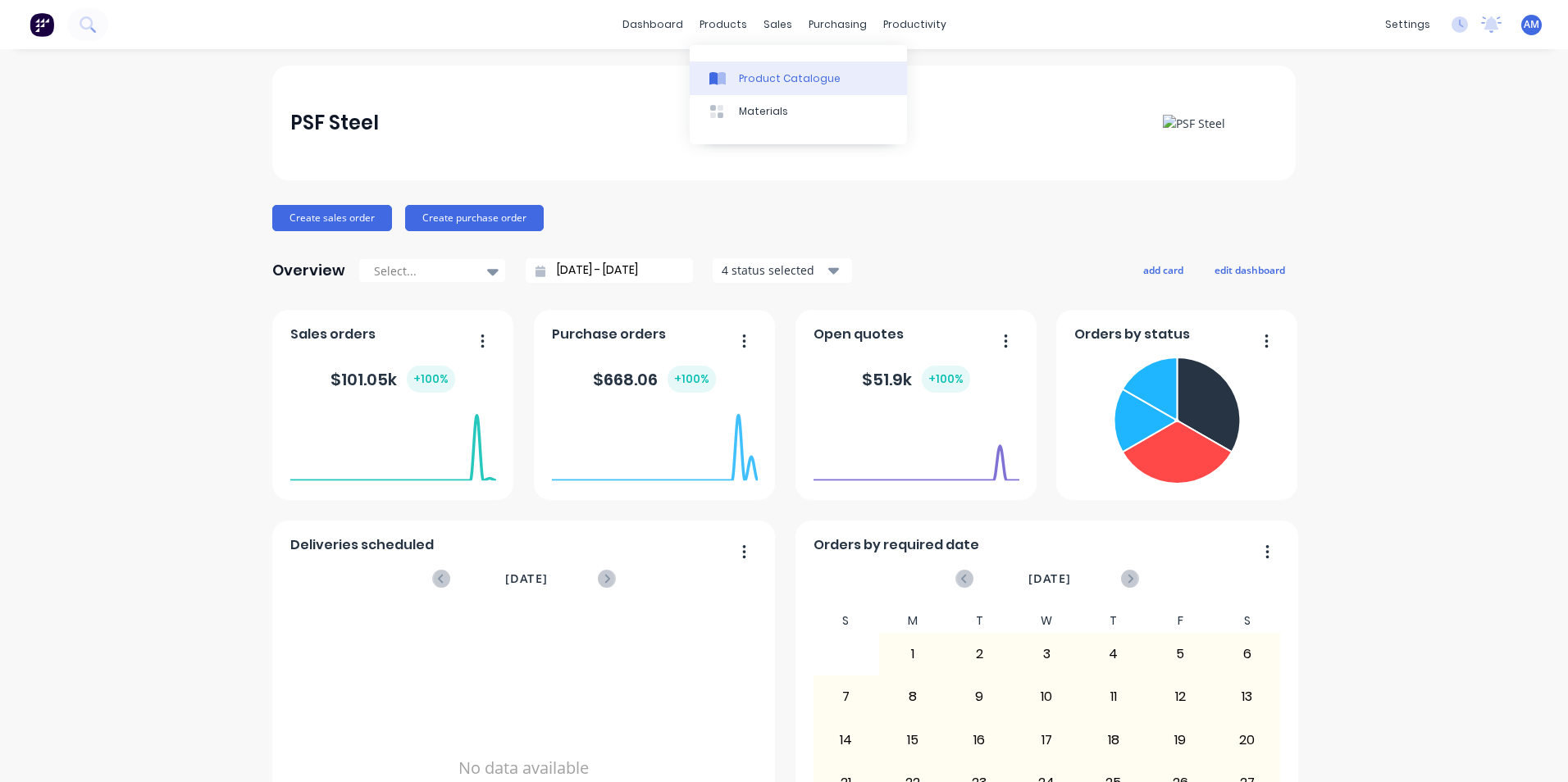
click at [773, 74] on div "Product Catalogue" at bounding box center [790, 78] width 101 height 14
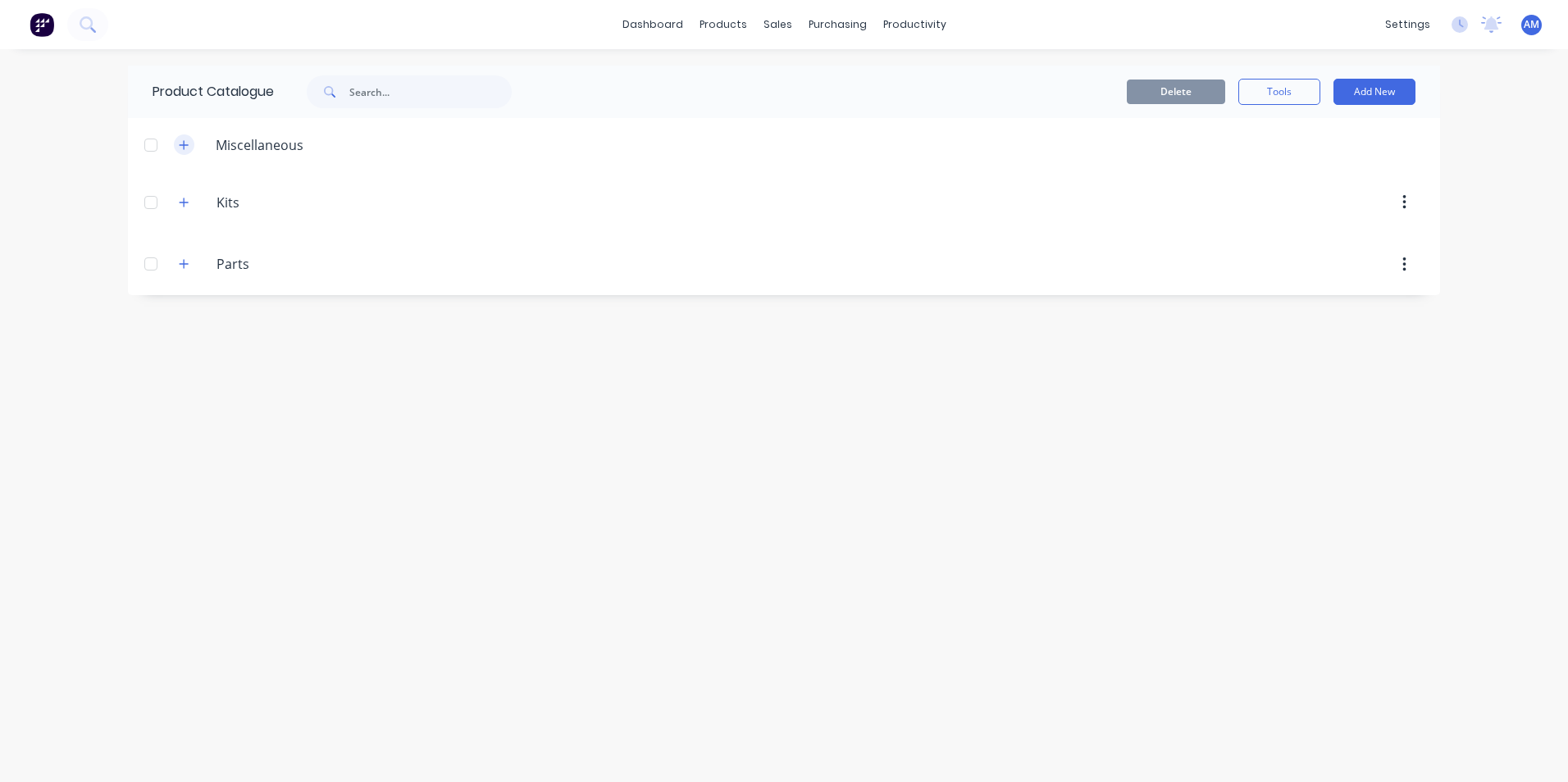
click at [182, 148] on icon "button" at bounding box center [184, 145] width 10 height 12
click at [188, 142] on icon "button" at bounding box center [184, 145] width 10 height 12
click at [1365, 90] on button "Add New" at bounding box center [1374, 91] width 82 height 26
click at [1293, 171] on div "Product" at bounding box center [1337, 167] width 126 height 24
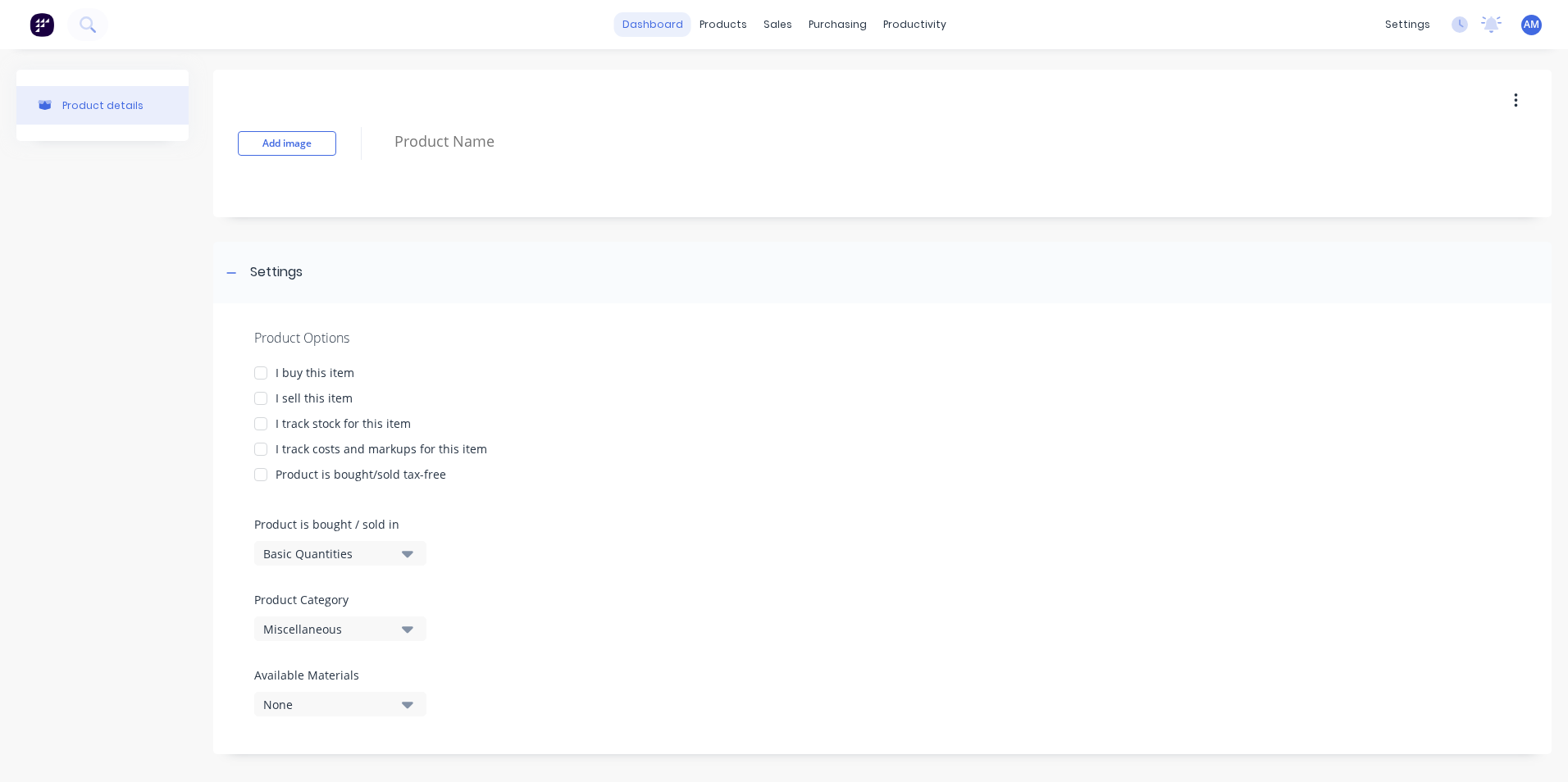
click at [656, 22] on link "dashboard" at bounding box center [652, 25] width 77 height 25
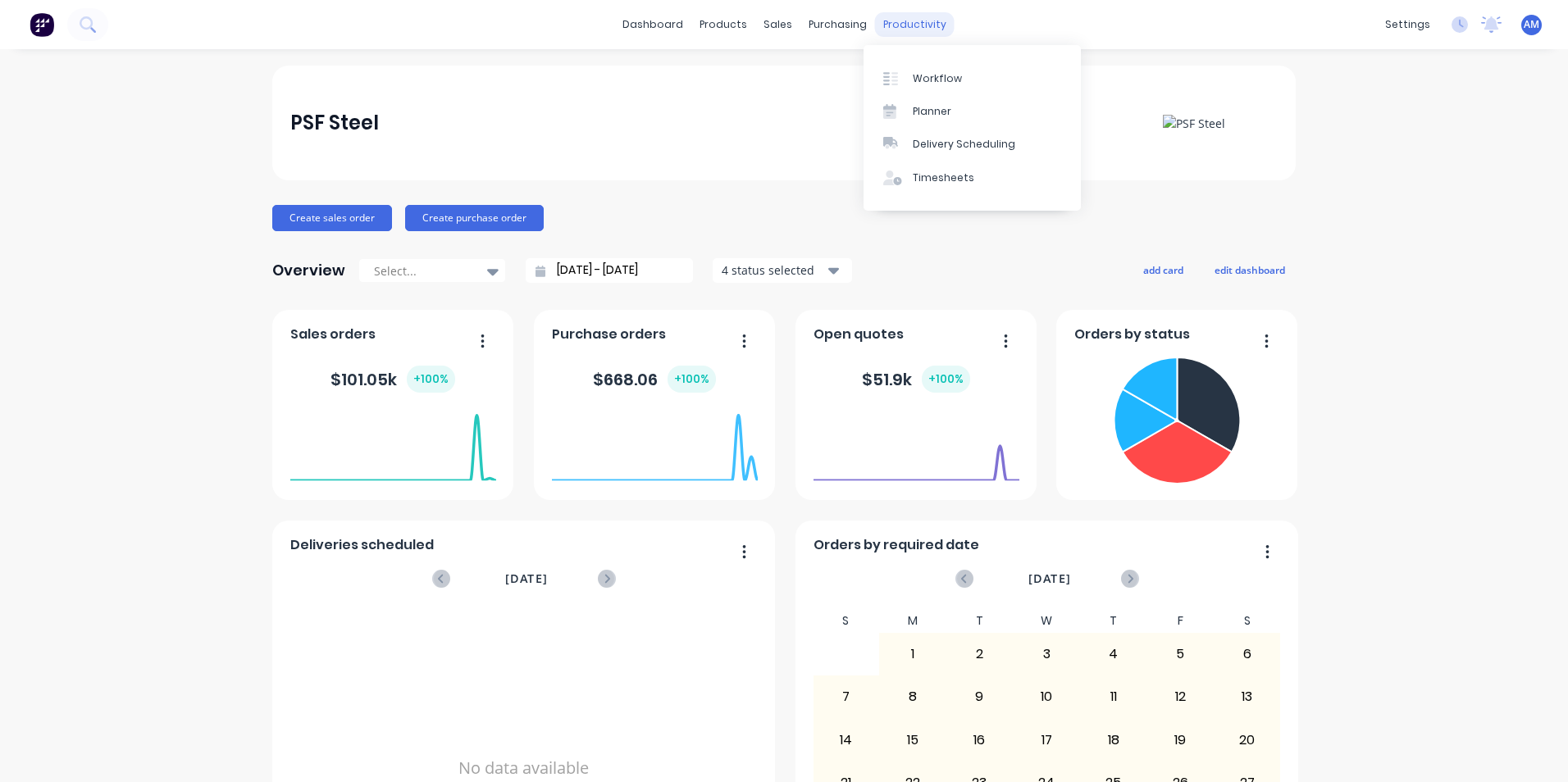
click at [910, 24] on div "productivity" at bounding box center [915, 25] width 79 height 25
